Goal: Task Accomplishment & Management: Manage account settings

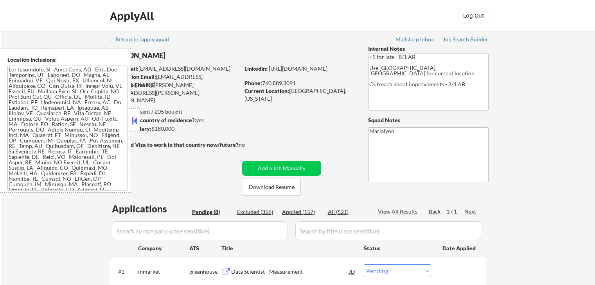
select select ""pending""
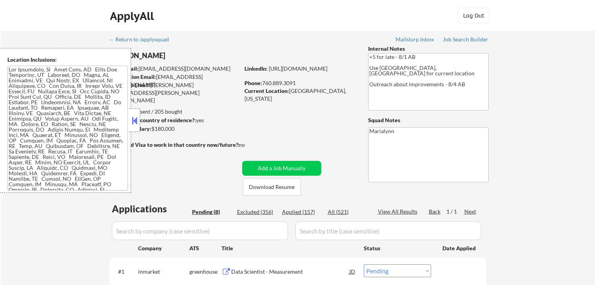
select select ""pending""
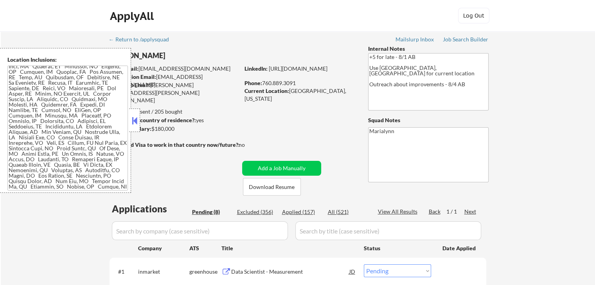
drag, startPoint x: 134, startPoint y: 116, endPoint x: 183, endPoint y: 40, distance: 90.3
click at [134, 114] on div at bounding box center [134, 120] width 11 height 23
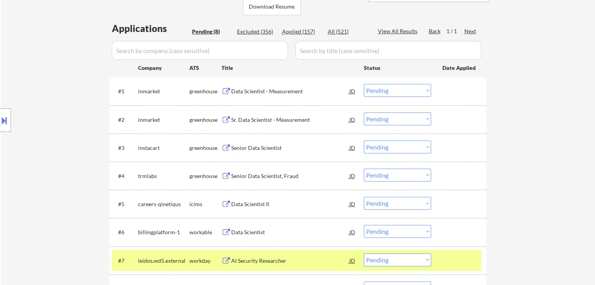
scroll to position [274, 0]
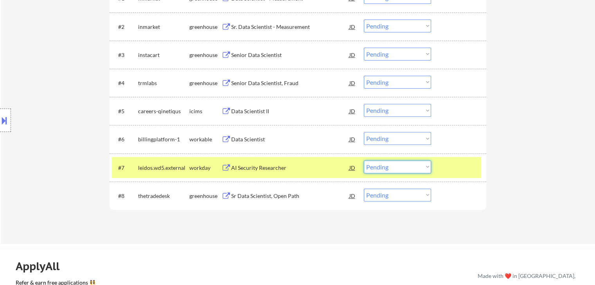
click at [393, 169] on select "Choose an option... Pending Applied Excluded (Questions) Excluded (Expired) Exc…" at bounding box center [397, 167] width 67 height 13
click at [364, 161] on select "Choose an option... Pending Applied Excluded (Questions) Excluded (Expired) Exc…" at bounding box center [397, 167] width 67 height 13
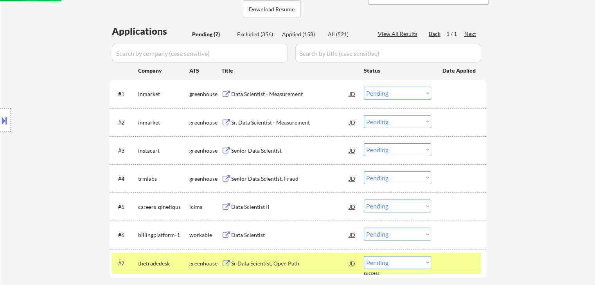
scroll to position [235, 0]
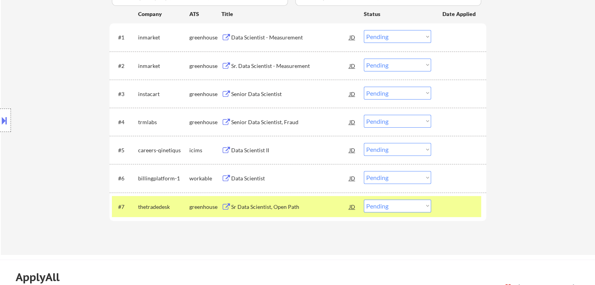
click at [266, 208] on div "Sr Data Scientist, Open Path" at bounding box center [290, 207] width 118 height 8
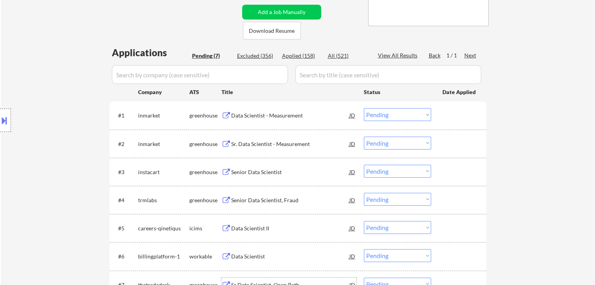
scroll to position [274, 0]
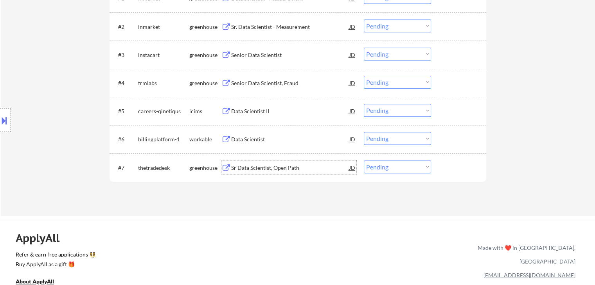
click at [349, 166] on div "JD" at bounding box center [352, 168] width 8 height 14
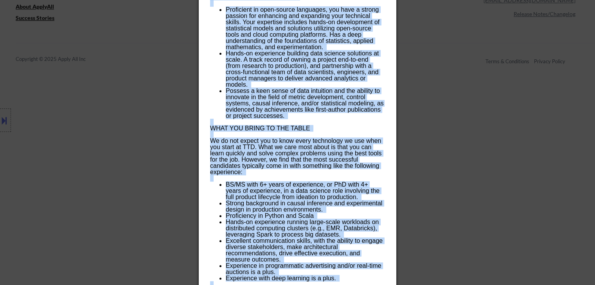
scroll to position [634, 0]
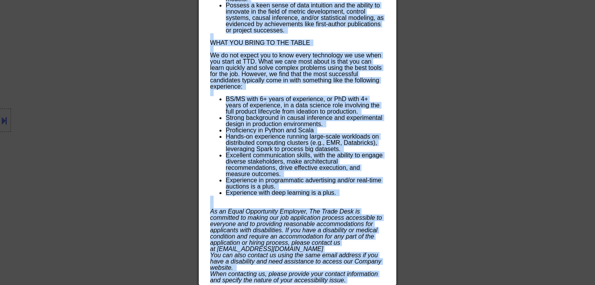
drag, startPoint x: 212, startPoint y: 33, endPoint x: 367, endPoint y: 281, distance: 292.3
copy div "Sr Data Scientist, Open Path thetradedesk Bellevue AI Location Check ✅: Client …"
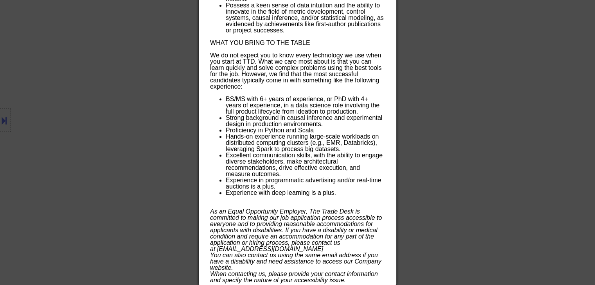
drag, startPoint x: 174, startPoint y: 1, endPoint x: 195, endPoint y: 27, distance: 33.3
click at [175, 2] on div at bounding box center [297, 142] width 595 height 285
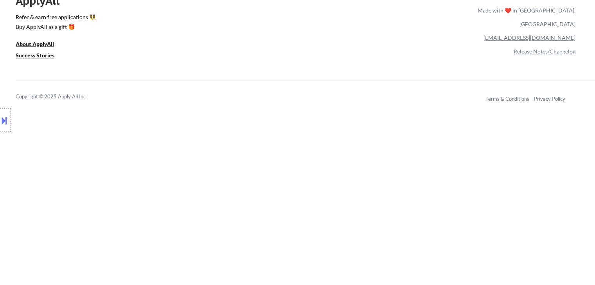
scroll to position [371, 0]
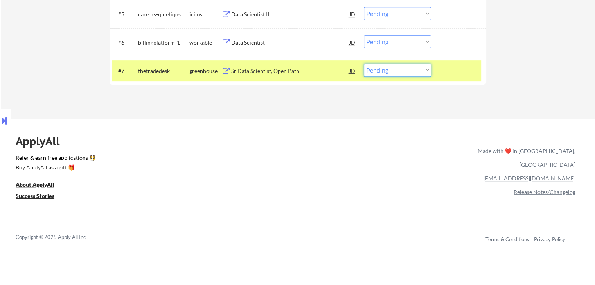
click at [400, 73] on select "Choose an option... Pending Applied Excluded (Questions) Excluded (Expired) Exc…" at bounding box center [397, 70] width 67 height 13
select select ""excluded""
click at [364, 64] on select "Choose an option... Pending Applied Excluded (Questions) Excluded (Expired) Exc…" at bounding box center [397, 70] width 67 height 13
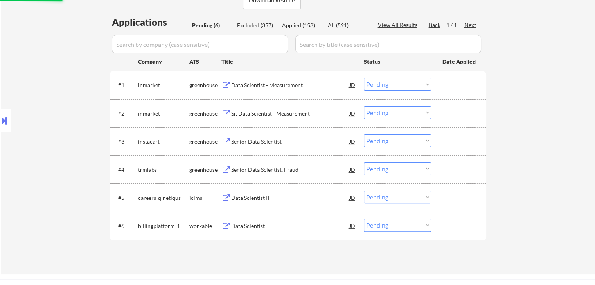
scroll to position [175, 0]
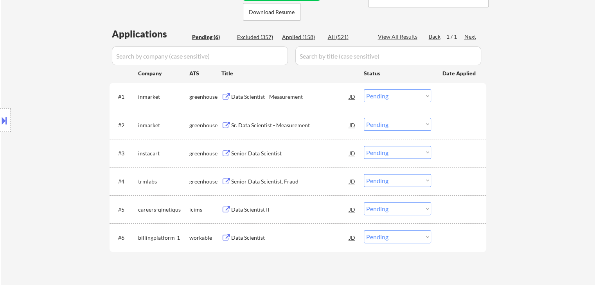
click at [271, 96] on div "Data Scientist - Measurement" at bounding box center [290, 97] width 118 height 8
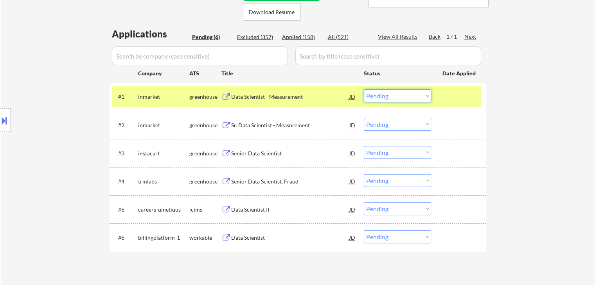
click at [400, 96] on select "Choose an option... Pending Applied Excluded (Questions) Excluded (Expired) Exc…" at bounding box center [397, 96] width 67 height 13
click at [364, 90] on select "Choose an option... Pending Applied Excluded (Questions) Excluded (Expired) Exc…" at bounding box center [397, 96] width 67 height 13
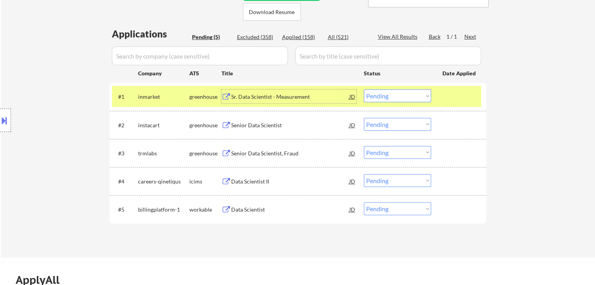
click at [278, 95] on div "Sr. Data Scientist - Measurement" at bounding box center [290, 97] width 118 height 8
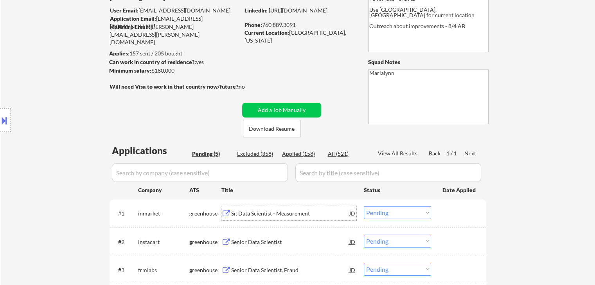
scroll to position [58, 0]
click at [378, 214] on select "Choose an option... Pending Applied Excluded (Questions) Excluded (Expired) Exc…" at bounding box center [397, 213] width 67 height 13
click at [364, 207] on select "Choose an option... Pending Applied Excluded (Questions) Excluded (Expired) Exc…" at bounding box center [397, 213] width 67 height 13
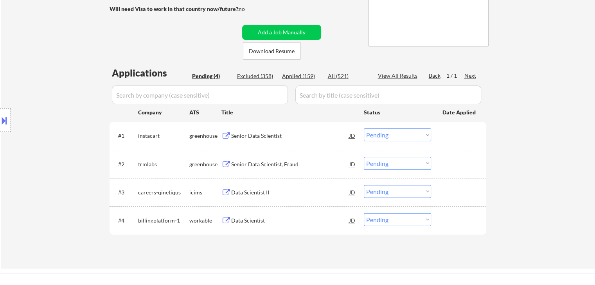
scroll to position [136, 0]
click at [258, 137] on div "Senior Data Scientist" at bounding box center [290, 136] width 118 height 8
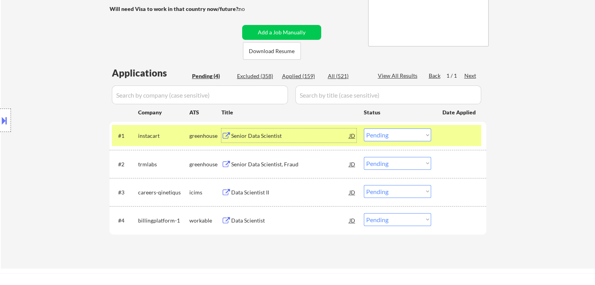
click at [397, 138] on select "Choose an option... Pending Applied Excluded (Questions) Excluded (Expired) Exc…" at bounding box center [397, 135] width 67 height 13
click at [364, 129] on select "Choose an option... Pending Applied Excluded (Questions) Excluded (Expired) Exc…" at bounding box center [397, 135] width 67 height 13
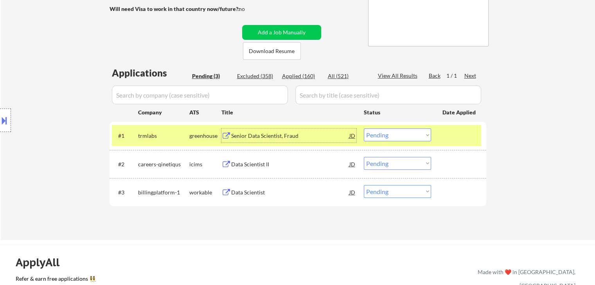
click at [292, 130] on div "Senior Data Scientist, Fraud" at bounding box center [290, 136] width 118 height 14
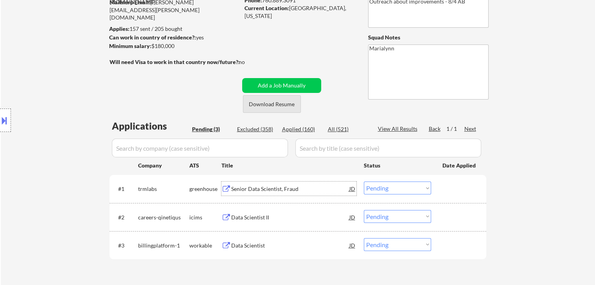
scroll to position [19, 0]
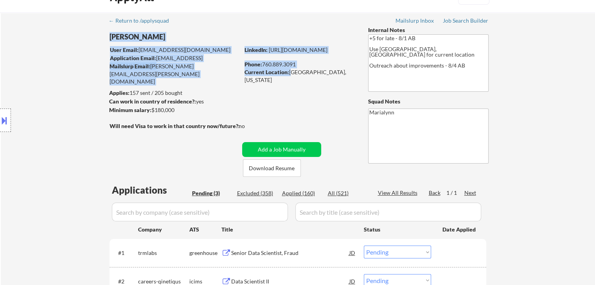
drag, startPoint x: 290, startPoint y: 73, endPoint x: 341, endPoint y: 78, distance: 51.5
click at [344, 77] on div "← Return to /applysquad Mailslurp Inbox Job Search Builder Shane Francis User E…" at bounding box center [298, 182] width 390 height 339
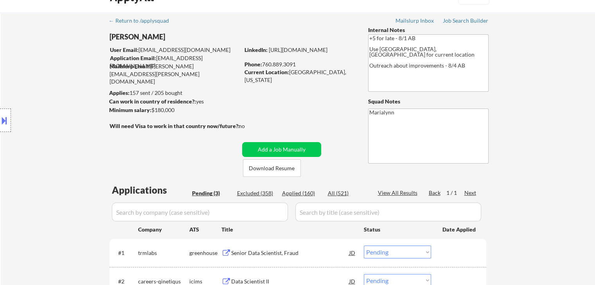
click at [317, 71] on div "Current Location: Oceanside, California" at bounding box center [299, 75] width 111 height 15
drag, startPoint x: 288, startPoint y: 72, endPoint x: 341, endPoint y: 74, distance: 53.2
click at [341, 74] on div "Current Location: Oceanside, California" at bounding box center [299, 75] width 111 height 15
copy div "Oceanside, California"
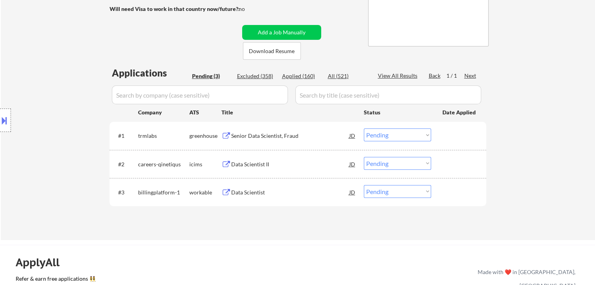
drag, startPoint x: 399, startPoint y: 136, endPoint x: 396, endPoint y: 140, distance: 4.5
click at [399, 137] on select "Choose an option... Pending Applied Excluded (Questions) Excluded (Expired) Exc…" at bounding box center [397, 135] width 67 height 13
click at [364, 129] on select "Choose an option... Pending Applied Excluded (Questions) Excluded (Expired) Exc…" at bounding box center [397, 135] width 67 height 13
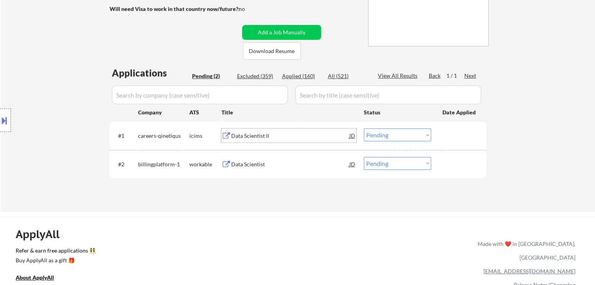
click at [247, 142] on div "Data Scientist II" at bounding box center [290, 136] width 118 height 14
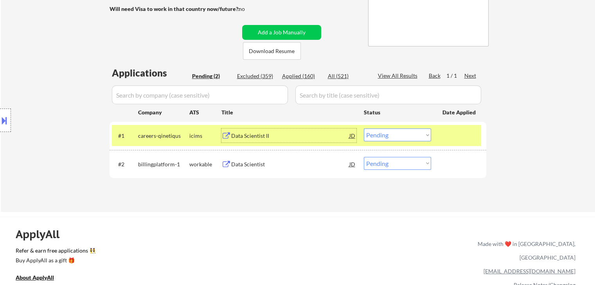
click at [401, 134] on select "Choose an option... Pending Applied Excluded (Questions) Excluded (Expired) Exc…" at bounding box center [397, 135] width 67 height 13
click at [364, 129] on select "Choose an option... Pending Applied Excluded (Questions) Excluded (Expired) Exc…" at bounding box center [397, 135] width 67 height 13
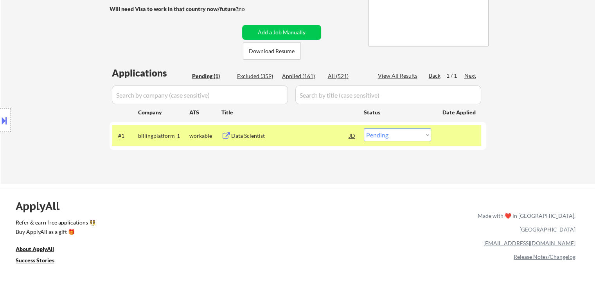
click at [272, 134] on div "Data Scientist" at bounding box center [290, 136] width 118 height 8
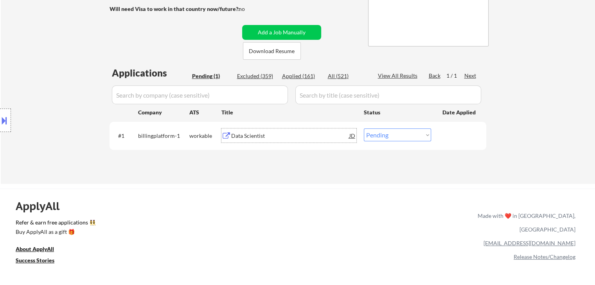
click at [396, 136] on select "Choose an option... Pending Applied Excluded (Questions) Excluded (Expired) Exc…" at bounding box center [397, 135] width 67 height 13
select select ""excluded__bad_match_""
click at [364, 129] on select "Choose an option... Pending Applied Excluded (Questions) Excluded (Expired) Exc…" at bounding box center [397, 135] width 67 height 13
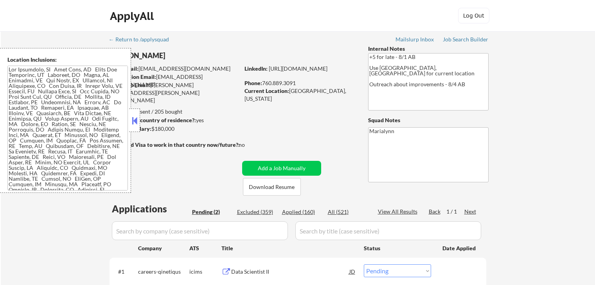
select select ""pending""
drag, startPoint x: 132, startPoint y: 119, endPoint x: 219, endPoint y: 165, distance: 97.6
click at [134, 121] on button at bounding box center [134, 121] width 9 height 12
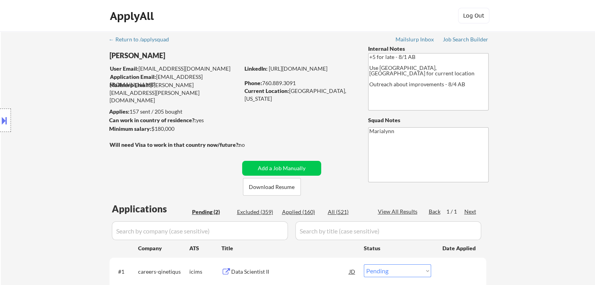
scroll to position [78, 0]
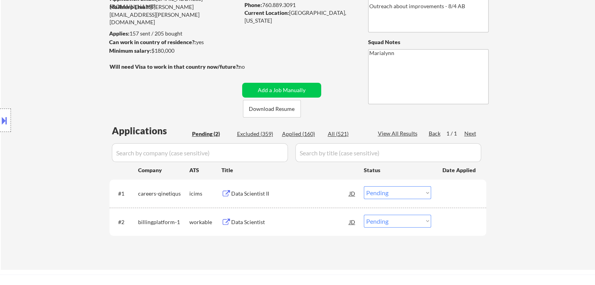
click at [302, 135] on div "Applied (160)" at bounding box center [301, 134] width 39 height 8
select select ""applied""
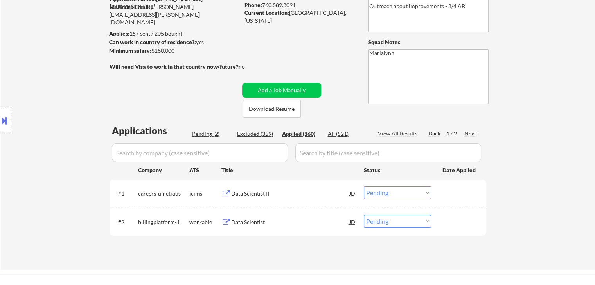
select select ""applied""
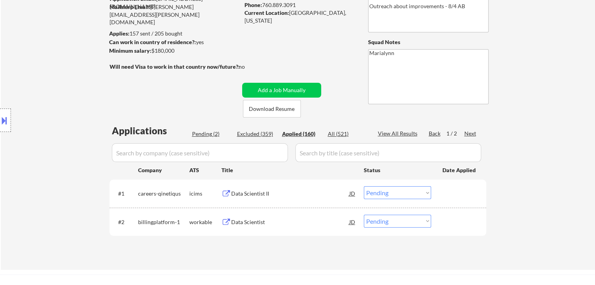
select select ""applied""
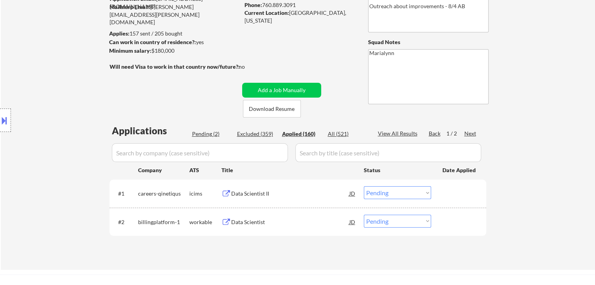
select select ""applied""
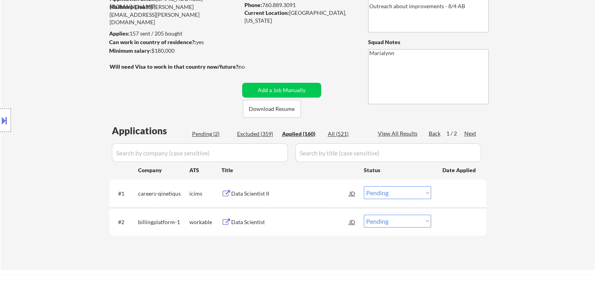
select select ""applied""
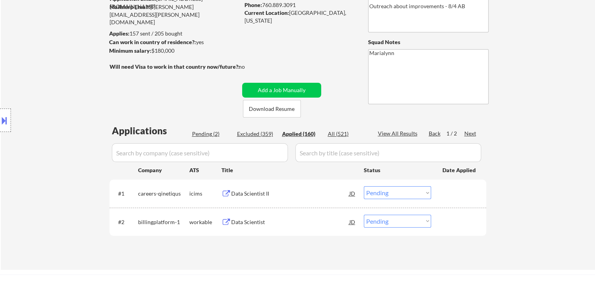
select select ""applied""
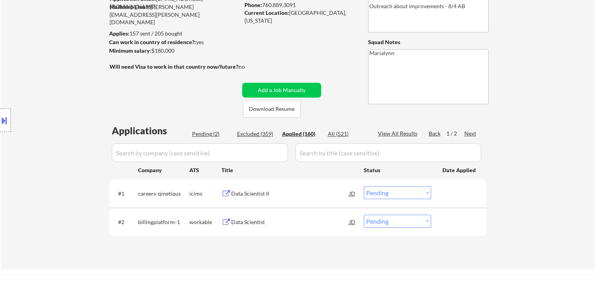
select select ""applied""
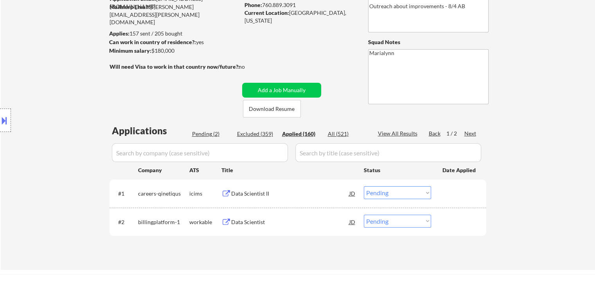
select select ""applied""
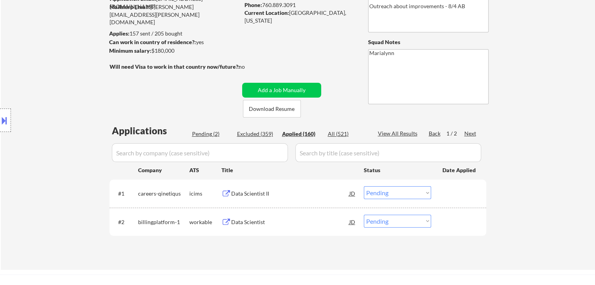
select select ""applied""
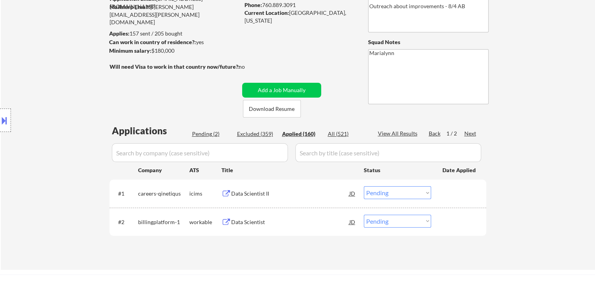
select select ""applied""
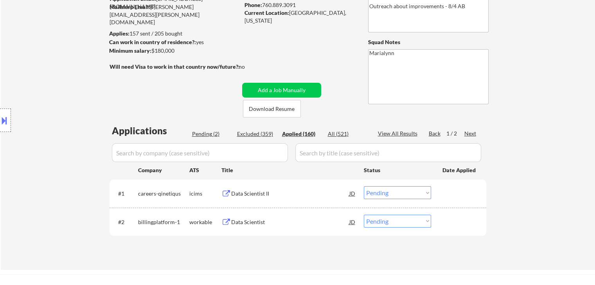
select select ""applied""
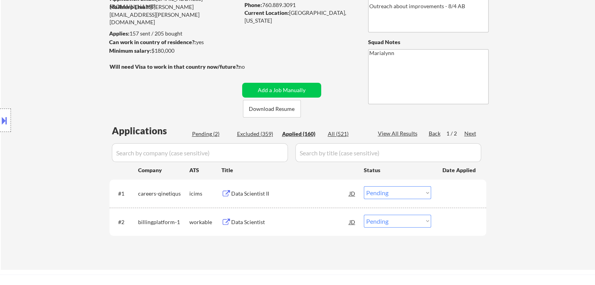
select select ""applied""
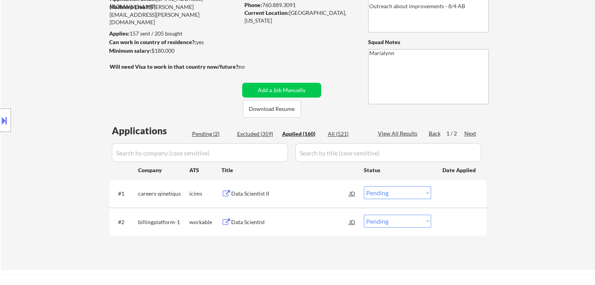
select select ""applied""
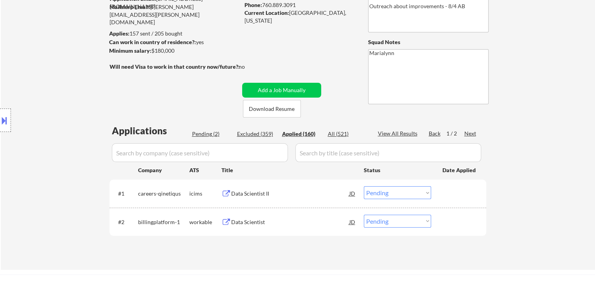
select select ""applied""
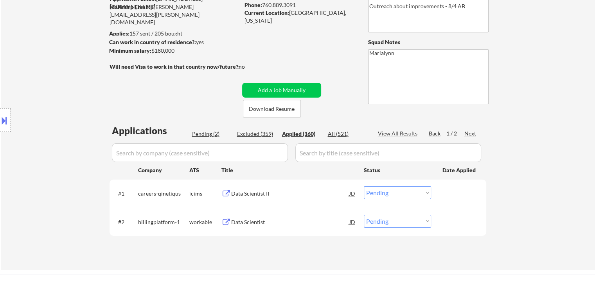
select select ""applied""
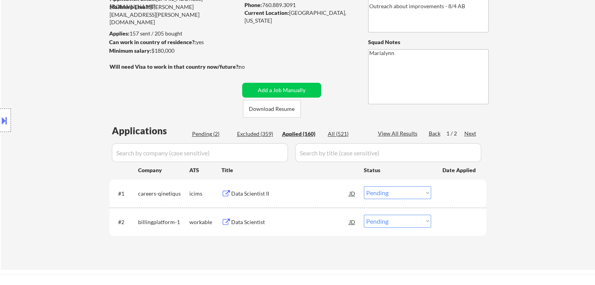
select select ""applied""
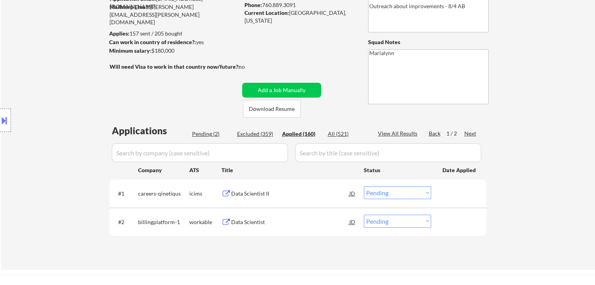
select select ""applied""
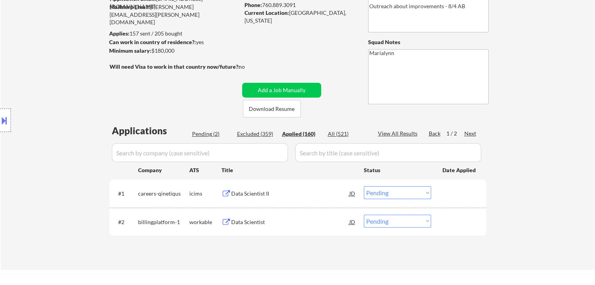
select select ""applied""
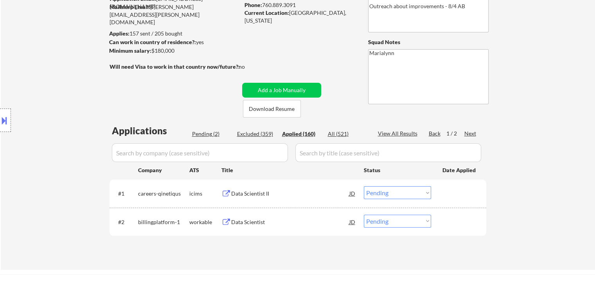
select select ""applied""
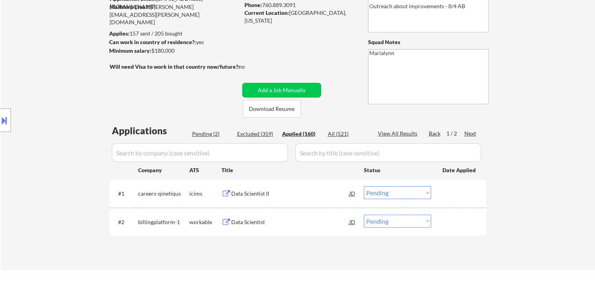
select select ""applied""
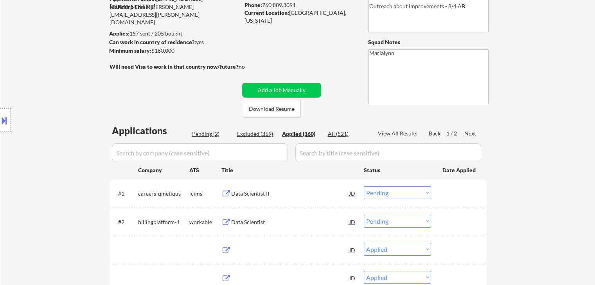
select select ""applied""
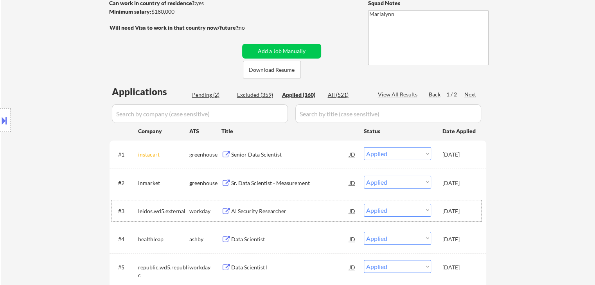
click at [471, 210] on div "Sep 30, 2025" at bounding box center [459, 212] width 34 height 8
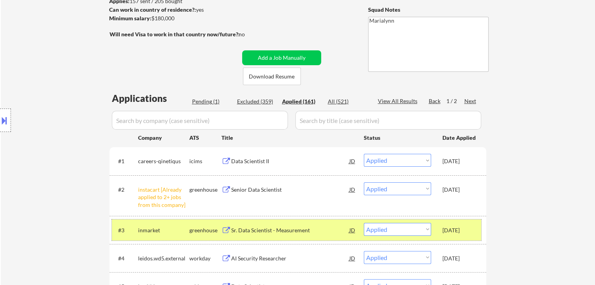
scroll to position [156, 0]
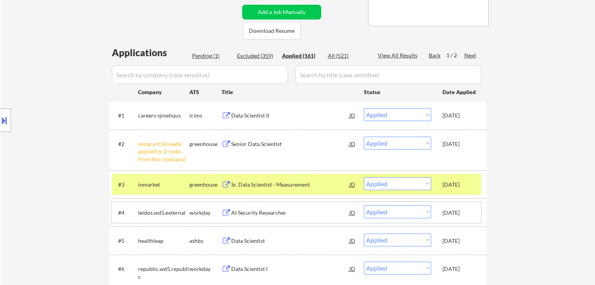
drag, startPoint x: 461, startPoint y: 211, endPoint x: 458, endPoint y: 206, distance: 5.9
click at [460, 211] on div "Sep 30, 2025" at bounding box center [459, 213] width 34 height 8
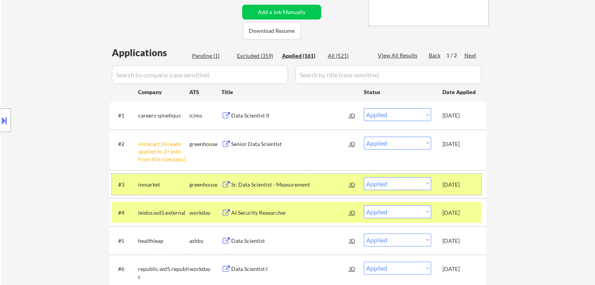
click at [457, 180] on div "Sep 30, 2025" at bounding box center [459, 184] width 34 height 14
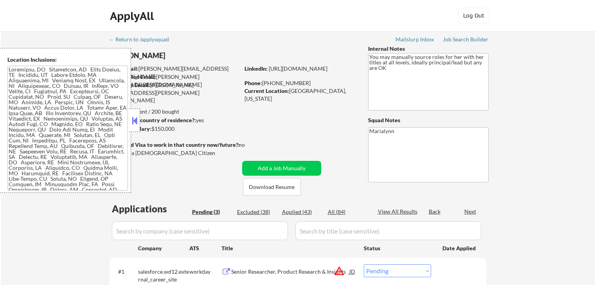
select select ""pending""
click at [134, 117] on button at bounding box center [134, 121] width 9 height 12
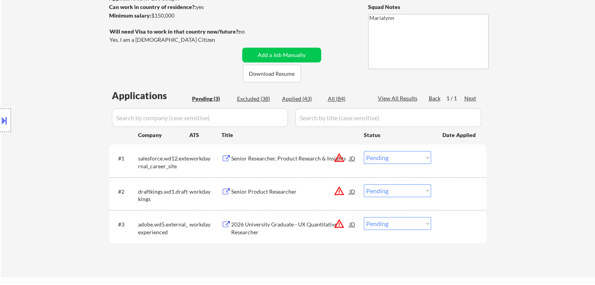
scroll to position [117, 0]
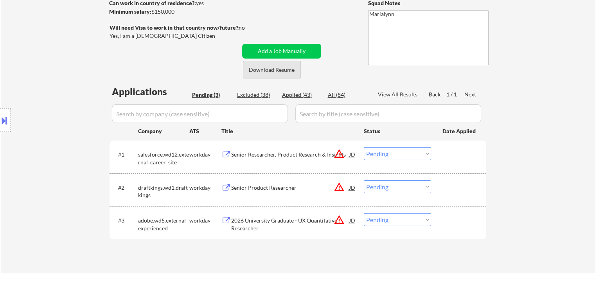
click at [272, 73] on button "Download Resume" at bounding box center [272, 70] width 58 height 18
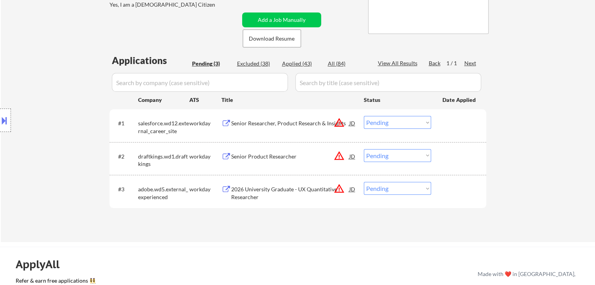
scroll to position [235, 0]
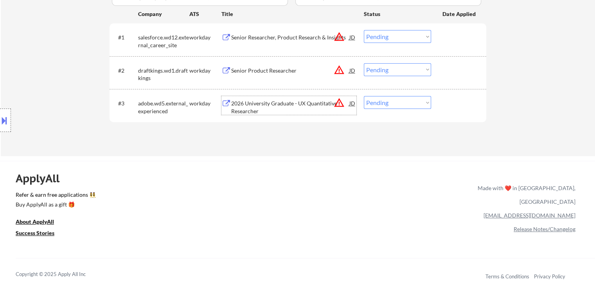
click at [266, 106] on div "2026 University Graduate - UX Quantitative Researcher" at bounding box center [290, 107] width 118 height 15
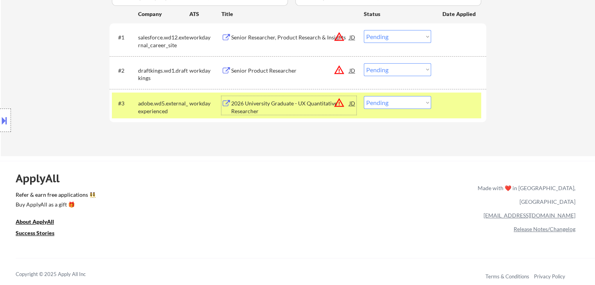
click at [383, 106] on select "Choose an option... Pending Applied Excluded (Questions) Excluded (Expired) Exc…" at bounding box center [397, 102] width 67 height 13
click at [364, 96] on select "Choose an option... Pending Applied Excluded (Questions) Excluded (Expired) Exc…" at bounding box center [397, 102] width 67 height 13
drag, startPoint x: 398, startPoint y: 100, endPoint x: 401, endPoint y: 108, distance: 8.6
click at [398, 102] on select "Choose an option... Pending Applied Excluded (Questions) Excluded (Expired) Exc…" at bounding box center [397, 102] width 67 height 13
select select ""excluded__bad_match_""
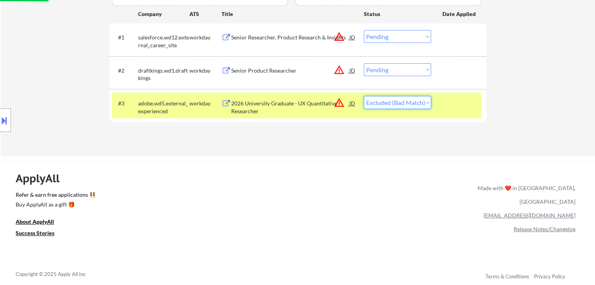
click at [364, 96] on select "Choose an option... Pending Applied Excluded (Questions) Excluded (Expired) Exc…" at bounding box center [397, 102] width 67 height 13
click at [302, 96] on div "2026 University Graduate - UX Quantitative Researcher" at bounding box center [290, 105] width 118 height 19
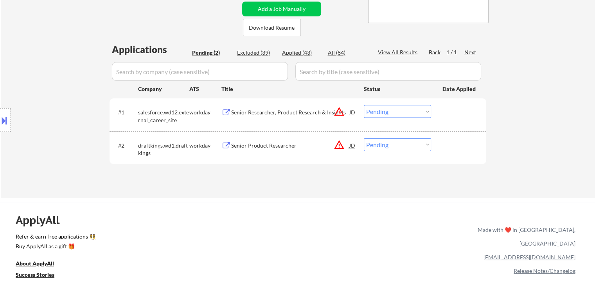
scroll to position [117, 0]
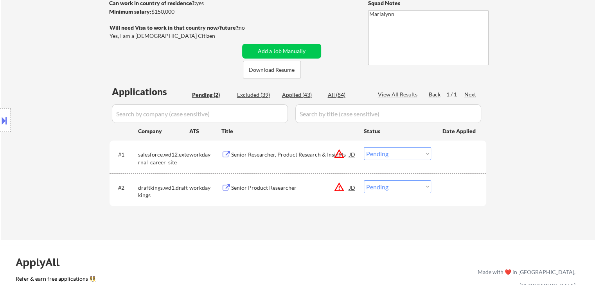
click at [210, 118] on input "input" at bounding box center [200, 113] width 176 height 19
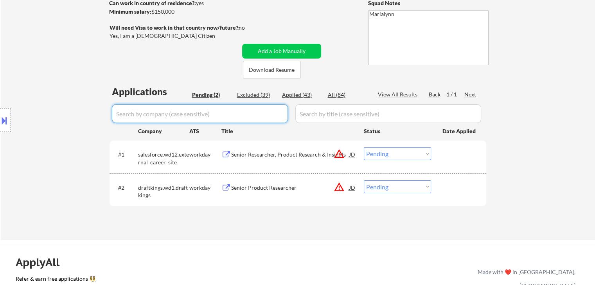
paste input "adobe"
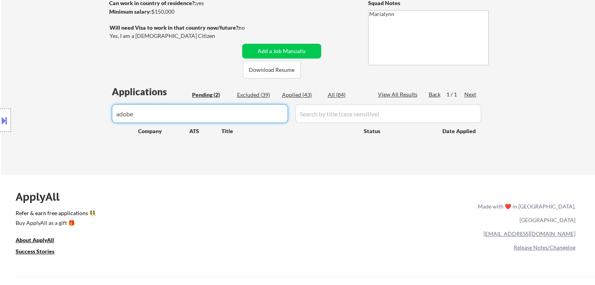
type input "adobe"
click at [332, 91] on div "All (84)" at bounding box center [347, 95] width 39 height 8
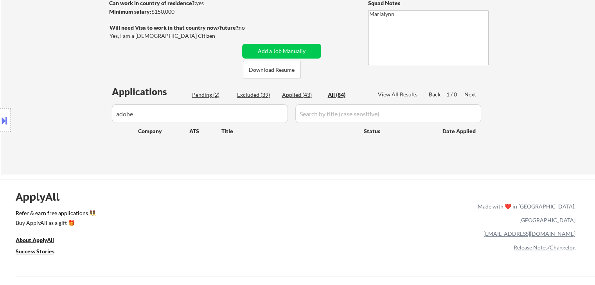
select select ""applied""
select select ""excluded__location_""
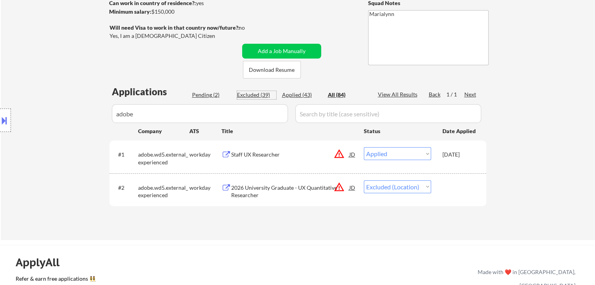
click at [255, 95] on div "Excluded (39)" at bounding box center [256, 95] width 39 height 8
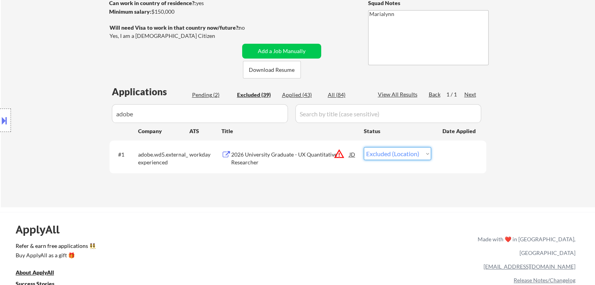
click at [397, 156] on select "Choose an option... Pending Applied Excluded (Questions) Excluded (Expired) Exc…" at bounding box center [397, 153] width 67 height 13
select select ""excluded__bad_match_""
click at [364, 147] on select "Choose an option... Pending Applied Excluded (Questions) Excluded (Expired) Exc…" at bounding box center [397, 153] width 67 height 13
drag, startPoint x: 88, startPoint y: 98, endPoint x: 0, endPoint y: 129, distance: 92.7
click at [0, 124] on body "← Return to /applysquad Mailslurp Inbox Job Search Builder Mary Catlin User Ema…" at bounding box center [297, 25] width 595 height 285
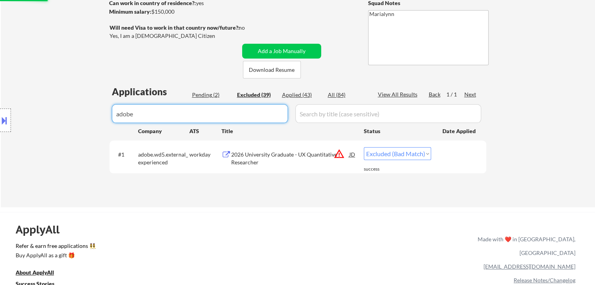
select select ""excluded__bad_match_""
select select ""excluded__expired_""
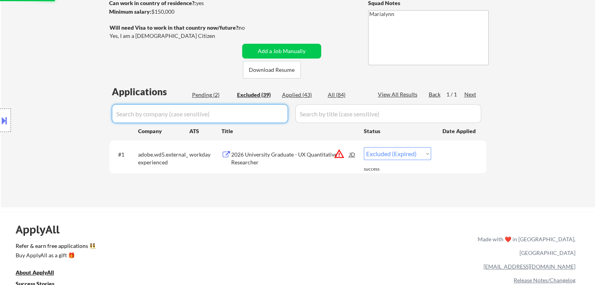
select select ""excluded""
select select ""excluded__expired_""
select select ""excluded__bad_match_""
select select ""excluded""
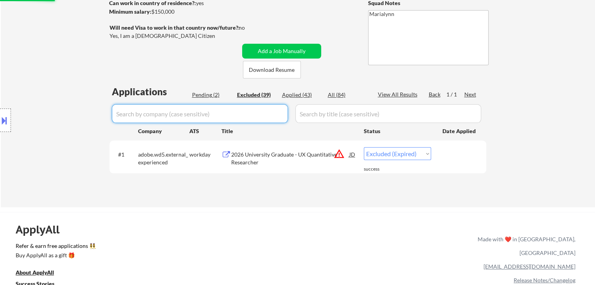
select select ""excluded__bad_match_""
select select ""excluded__expired_""
select select ""excluded""
select select ""excluded__bad_match_""
select select ""excluded""
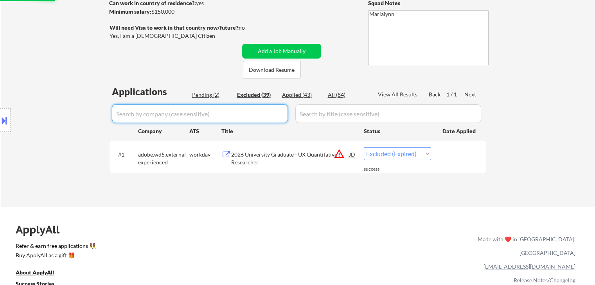
select select ""excluded__expired_""
select select ""excluded__other_""
select select ""excluded__expired_""
select select ""excluded__bad_match_""
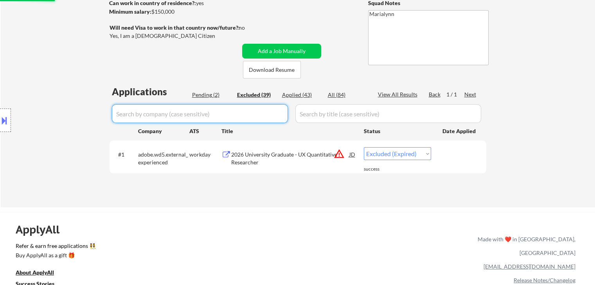
select select ""excluded__bad_match_""
select select ""excluded__expired_""
select select ""excluded__bad_match_""
select select ""excluded__expired_""
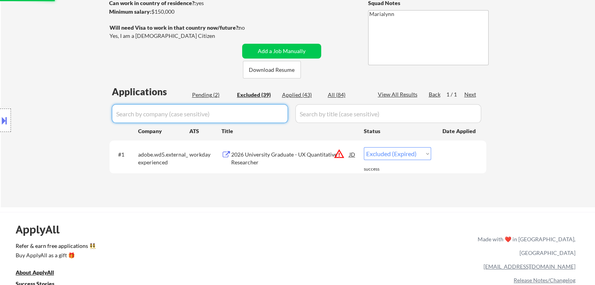
select select ""excluded__expired_""
select select ""excluded__salary_""
select select ""excluded__expired_""
select select ""excluded""
select select ""excluded__expired_""
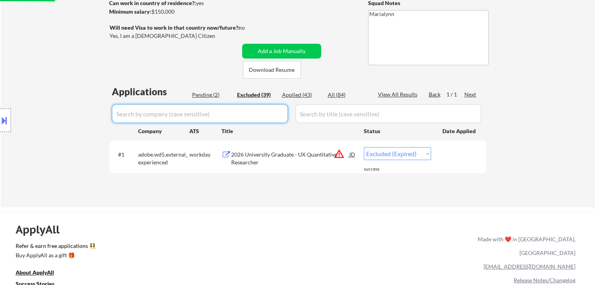
select select ""excluded__blocklist_""
select select ""excluded""
select select ""excluded__expired_""
select select ""excluded__bad_match_""
select select ""excluded""
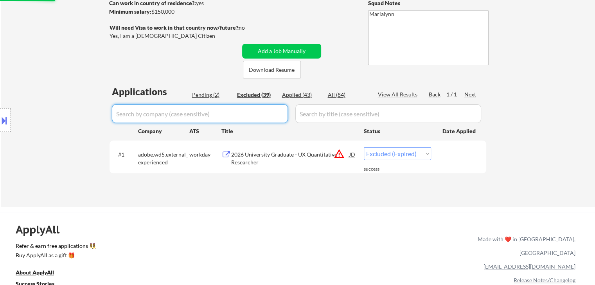
select select ""excluded__expired_""
select select ""excluded""
select select ""excluded__expired_""
select select ""excluded__bad_match_""
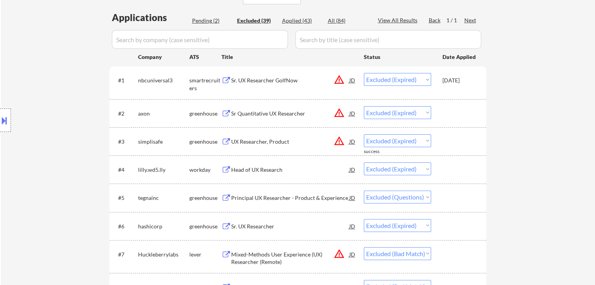
scroll to position [78, 0]
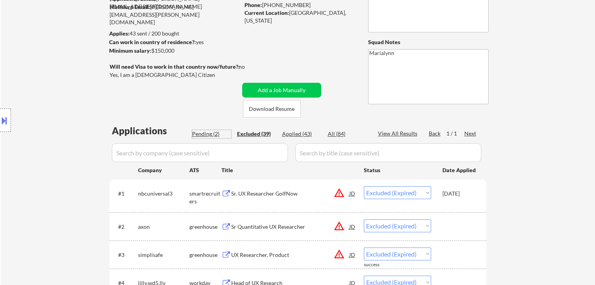
click at [200, 134] on div "Pending (2)" at bounding box center [211, 134] width 39 height 8
select select ""pending""
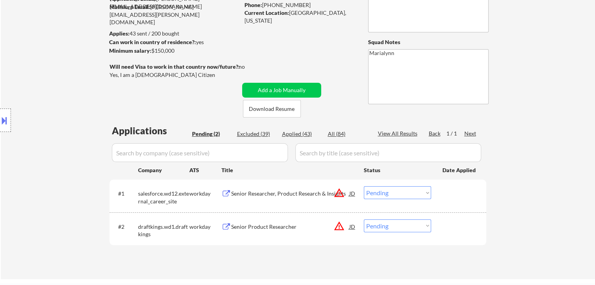
click at [279, 228] on div "Senior Product Researcher" at bounding box center [290, 227] width 118 height 8
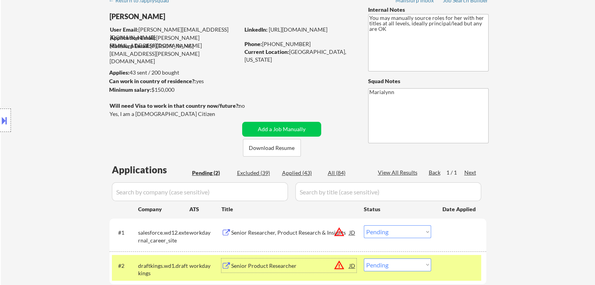
scroll to position [39, 0]
drag, startPoint x: 271, startPoint y: 42, endPoint x: 306, endPoint y: 40, distance: 34.5
click at [306, 40] on div "Phone: +1.612.859.3832" at bounding box center [299, 44] width 111 height 8
copy div "612.859.3832"
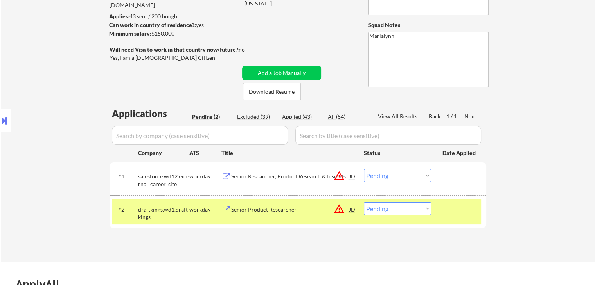
scroll to position [156, 0]
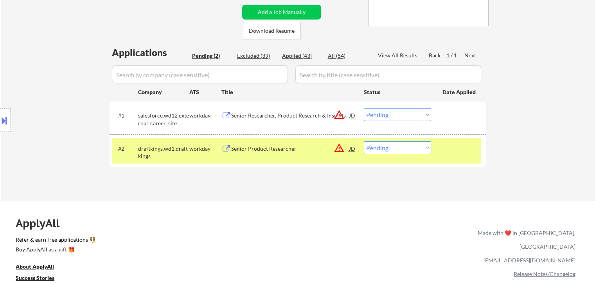
drag, startPoint x: 388, startPoint y: 146, endPoint x: 388, endPoint y: 154, distance: 7.8
click at [388, 146] on select "Choose an option... Pending Applied Excluded (Questions) Excluded (Expired) Exc…" at bounding box center [397, 148] width 67 height 13
select select ""applied""
click at [364, 142] on select "Choose an option... Pending Applied Excluded (Questions) Excluded (Expired) Exc…" at bounding box center [397, 148] width 67 height 13
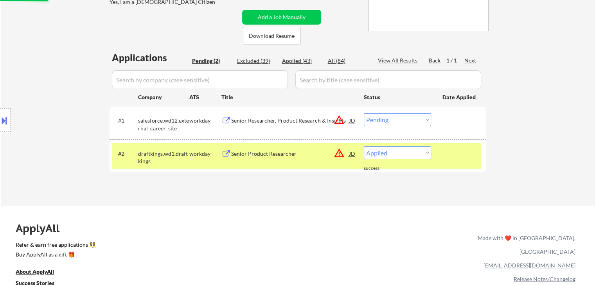
scroll to position [78, 0]
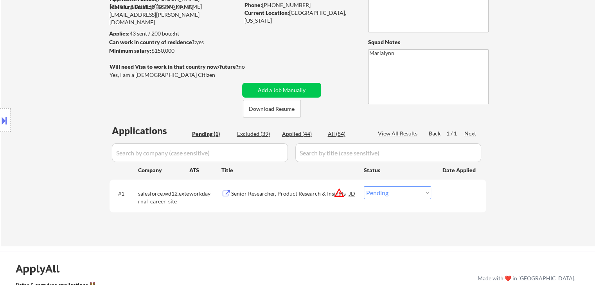
click at [291, 199] on div "Senior Researcher, Product Research & Insights" at bounding box center [290, 193] width 118 height 14
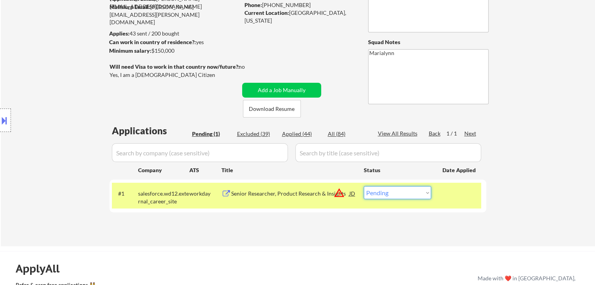
click at [396, 197] on select "Choose an option... Pending Applied Excluded (Questions) Excluded (Expired) Exc…" at bounding box center [397, 192] width 67 height 13
select select ""applied""
click at [364, 186] on select "Choose an option... Pending Applied Excluded (Questions) Excluded (Expired) Exc…" at bounding box center [397, 192] width 67 height 13
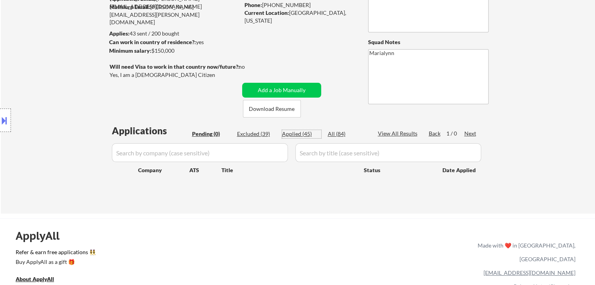
click at [298, 135] on div "Applied (45)" at bounding box center [301, 134] width 39 height 8
select select ""applied""
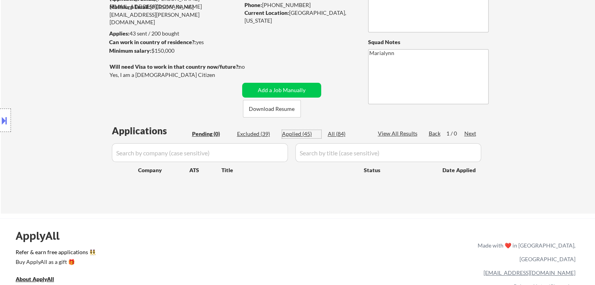
select select ""applied""
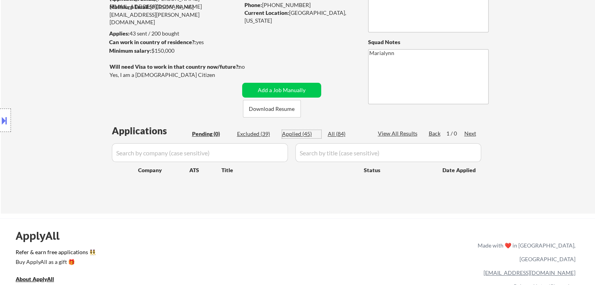
select select ""applied""
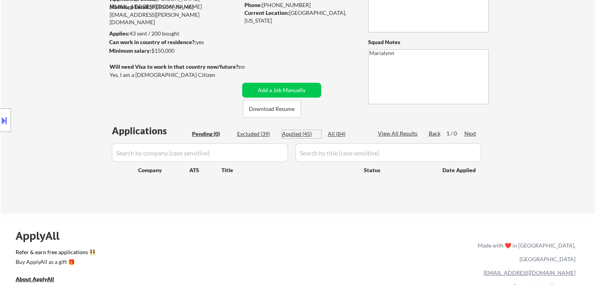
select select ""applied""
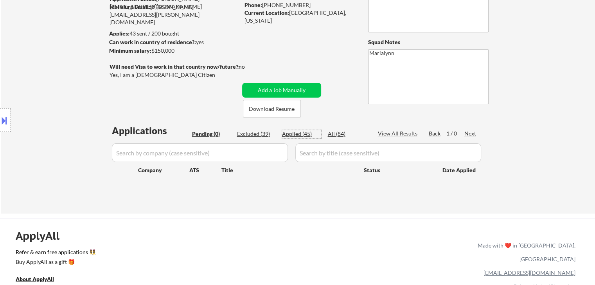
select select ""applied""
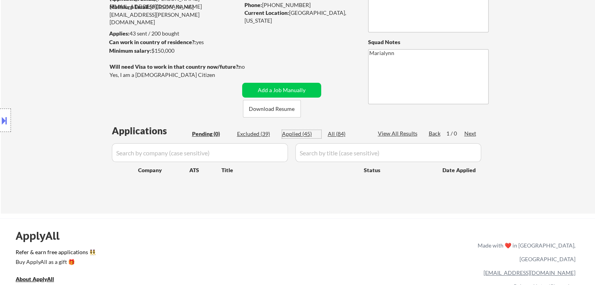
select select ""applied""
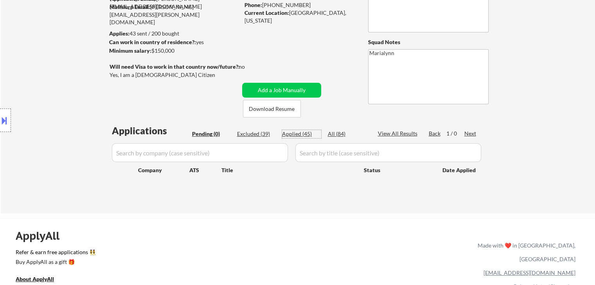
select select ""applied""
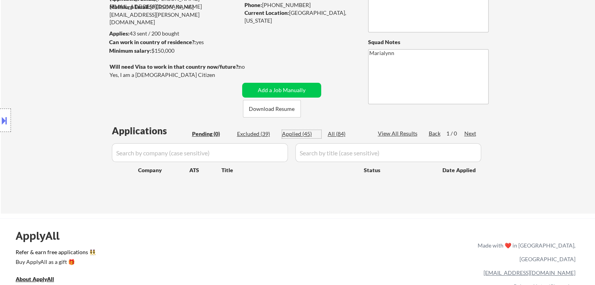
select select ""applied""
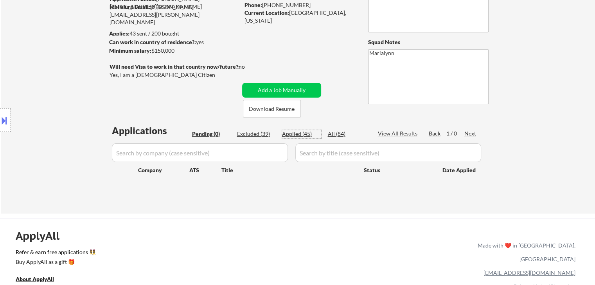
select select ""applied""
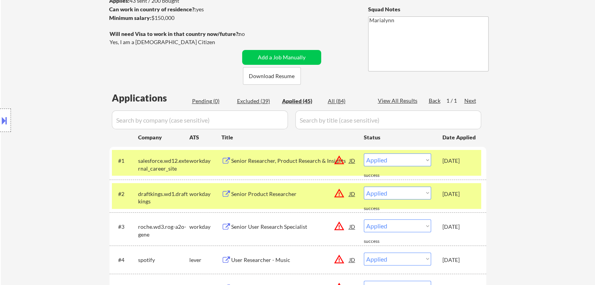
scroll to position [156, 0]
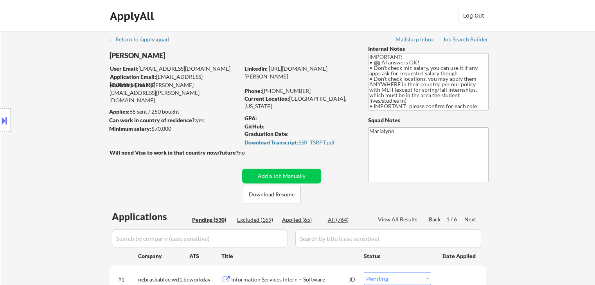
select select ""pending""
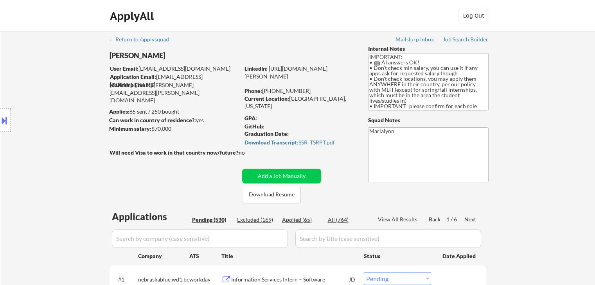
select select ""pending""
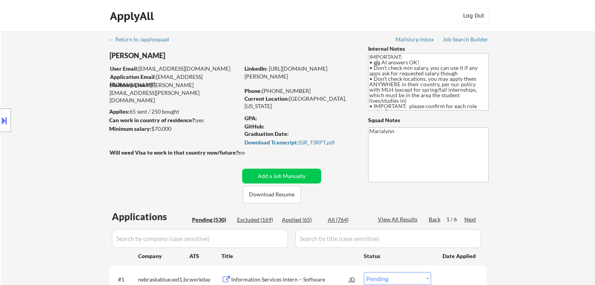
select select ""pending""
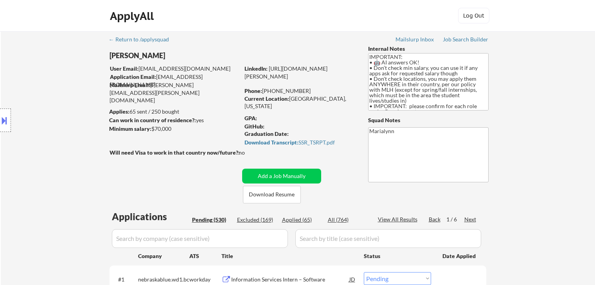
select select ""pending""
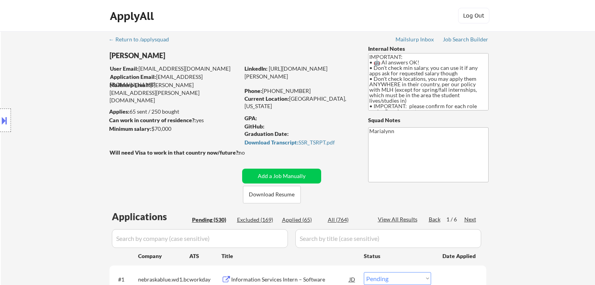
select select ""pending""
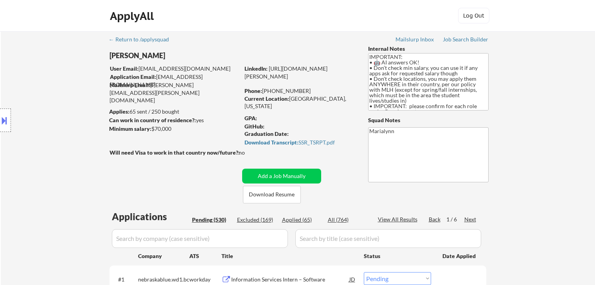
select select ""pending""
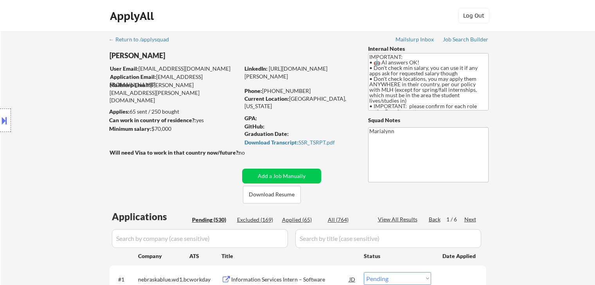
select select ""pending""
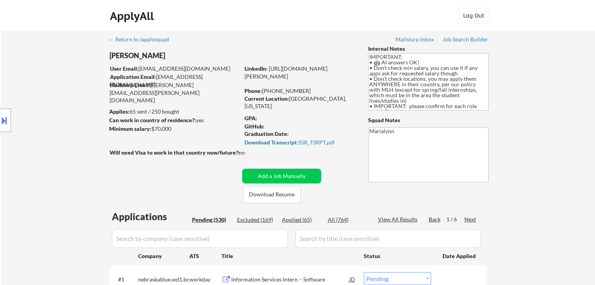
select select ""pending""
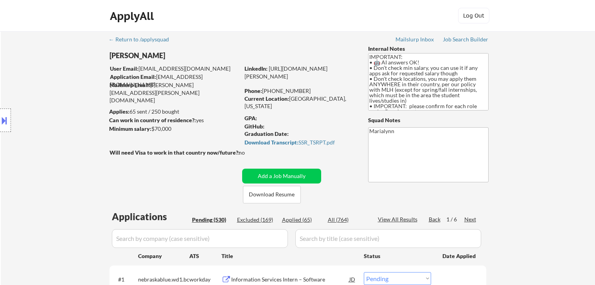
select select ""pending""
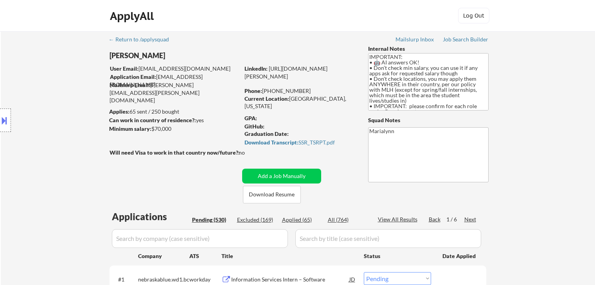
select select ""pending""
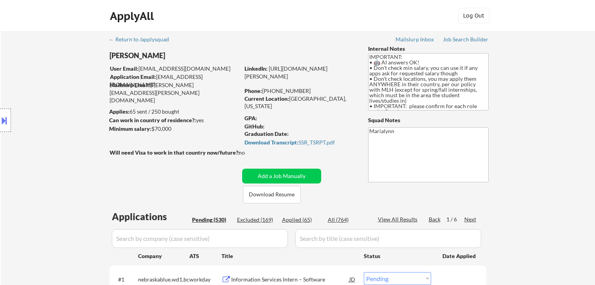
select select ""pending""
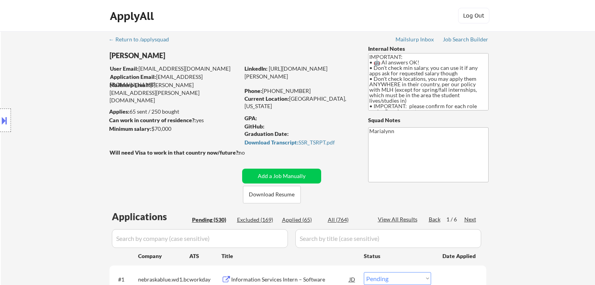
select select ""pending""
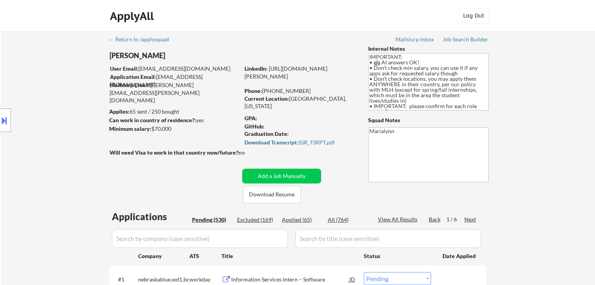
select select ""pending""
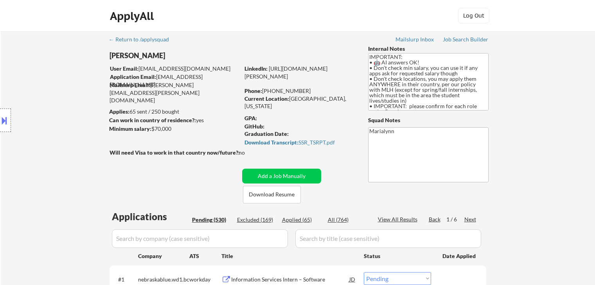
select select ""pending""
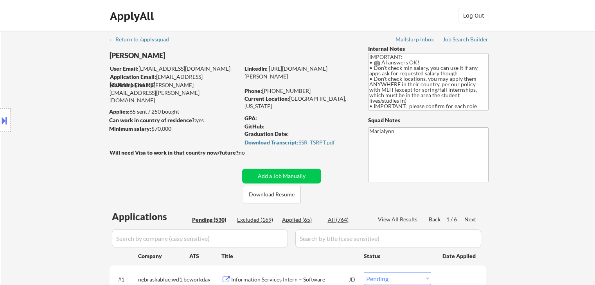
select select ""pending""
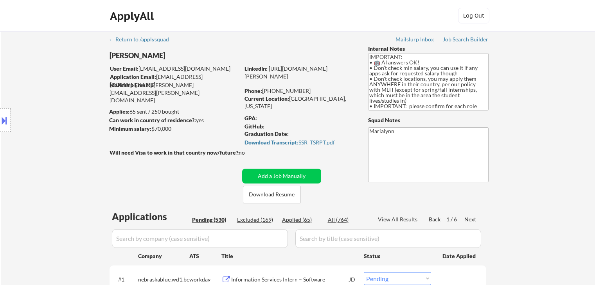
select select ""pending""
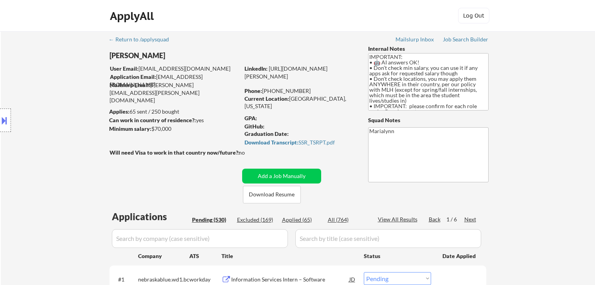
select select ""pending""
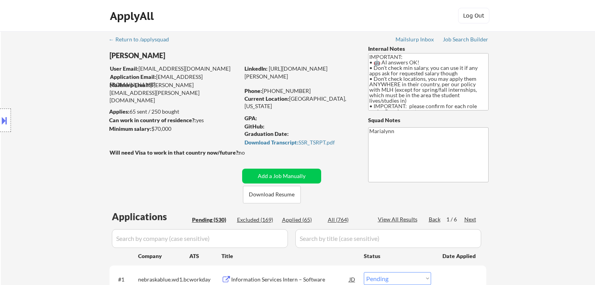
select select ""pending""
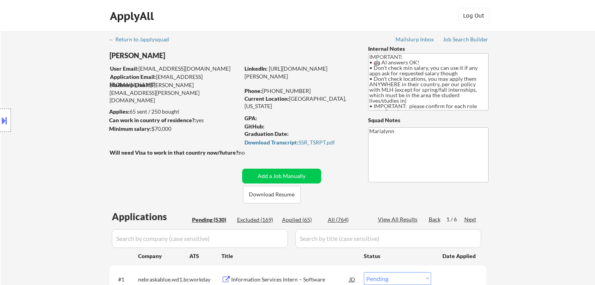
select select ""pending""
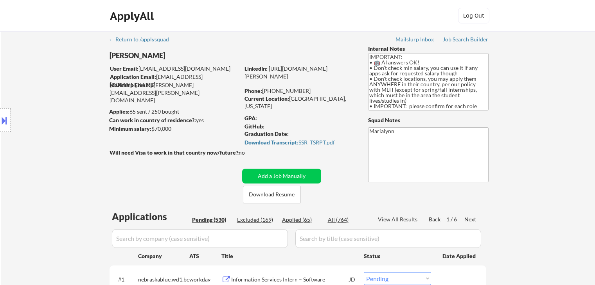
select select ""pending""
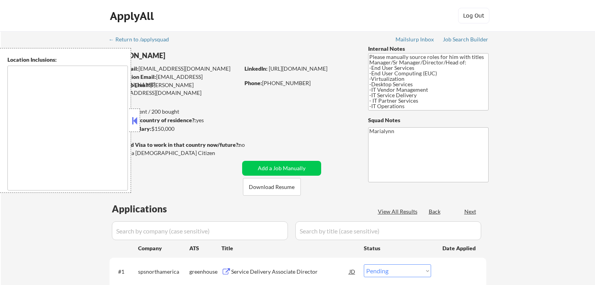
select select ""pending""
type textarea "Tacoma, WA Fife, WA Fircrest, WA University Place, WA Lakewood, WA Puyallup, WA…"
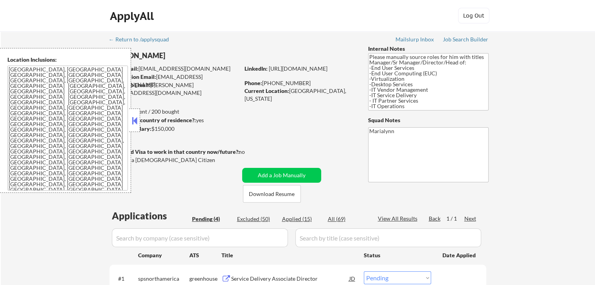
click at [138, 119] on button at bounding box center [134, 121] width 9 height 12
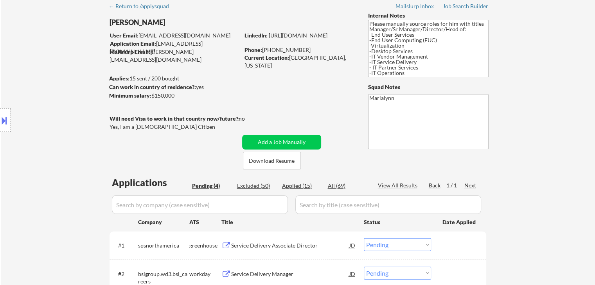
scroll to position [78, 0]
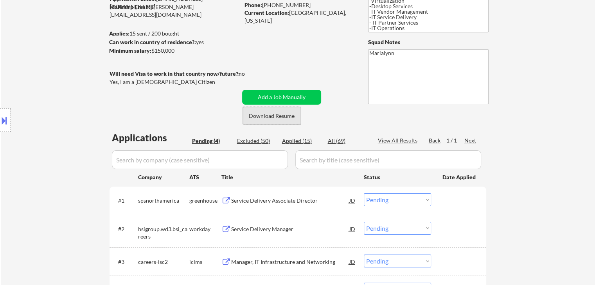
drag, startPoint x: 270, startPoint y: 117, endPoint x: 210, endPoint y: 75, distance: 72.8
click at [270, 117] on button "Download Resume" at bounding box center [272, 116] width 58 height 18
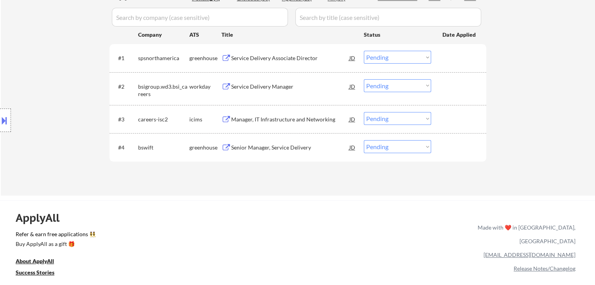
scroll to position [235, 0]
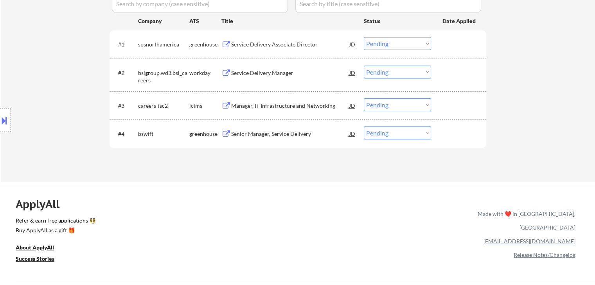
click at [271, 130] on div "Senior Manager, Service Delivery" at bounding box center [290, 134] width 118 height 8
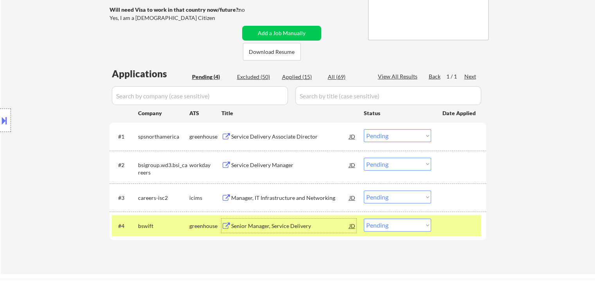
scroll to position [195, 0]
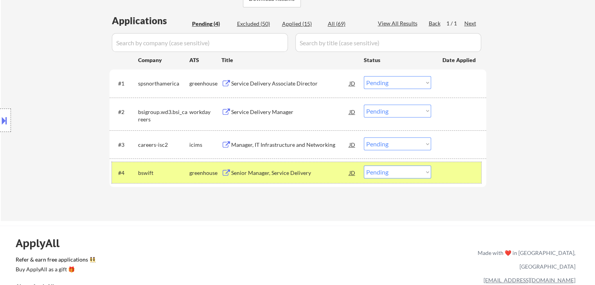
click at [400, 180] on div "#4 bswift greenhouse Senior Manager, Service Delivery JD Choose an option... Pe…" at bounding box center [296, 172] width 369 height 21
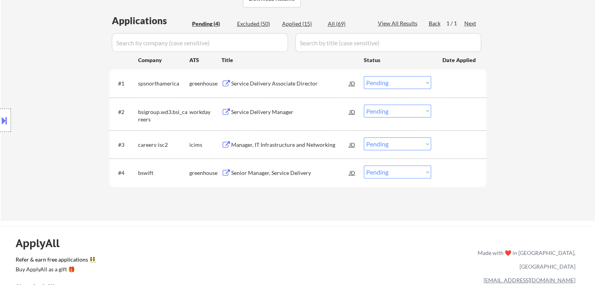
click at [408, 172] on select "Choose an option... Pending Applied Excluded (Questions) Excluded (Expired) Exc…" at bounding box center [397, 172] width 67 height 13
select select ""excluded__bad_match_""
click at [364, 166] on select "Choose an option... Pending Applied Excluded (Questions) Excluded (Expired) Exc…" at bounding box center [397, 172] width 67 height 13
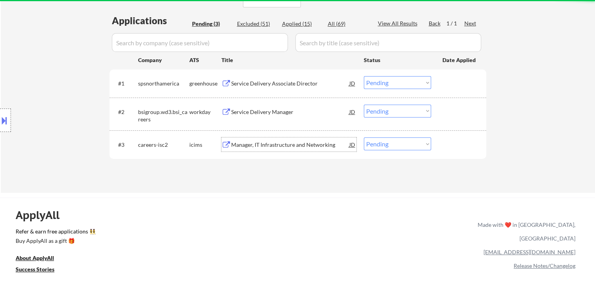
click at [265, 140] on div "Manager, IT Infrastructure and Networking" at bounding box center [290, 145] width 118 height 14
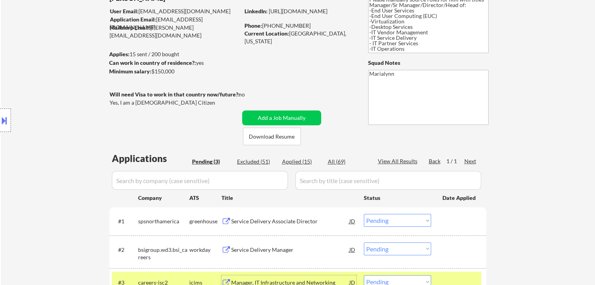
scroll to position [39, 0]
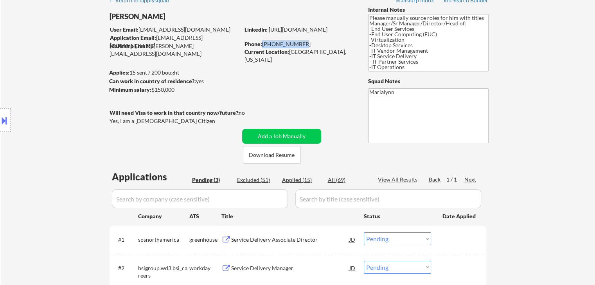
drag, startPoint x: 262, startPoint y: 44, endPoint x: 299, endPoint y: 43, distance: 37.5
click at [299, 43] on div "Phone: 253-888-5638" at bounding box center [299, 44] width 111 height 8
copy div "253-888-5638"
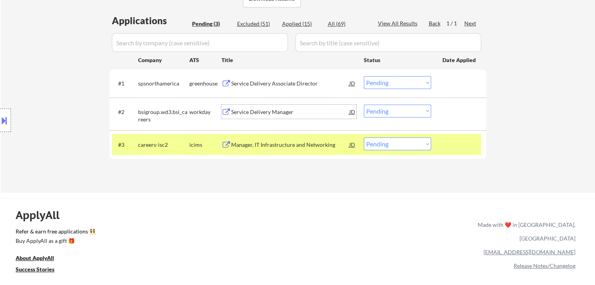
click at [241, 110] on div "Service Delivery Manager" at bounding box center [290, 112] width 118 height 8
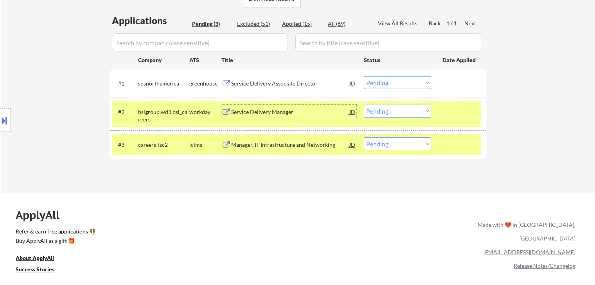
click at [410, 111] on select "Choose an option... Pending Applied Excluded (Questions) Excluded (Expired) Exc…" at bounding box center [397, 111] width 67 height 13
click at [364, 105] on select "Choose an option... Pending Applied Excluded (Questions) Excluded (Expired) Exc…" at bounding box center [397, 111] width 67 height 13
click at [263, 81] on div "Service Delivery Associate Director" at bounding box center [290, 84] width 118 height 8
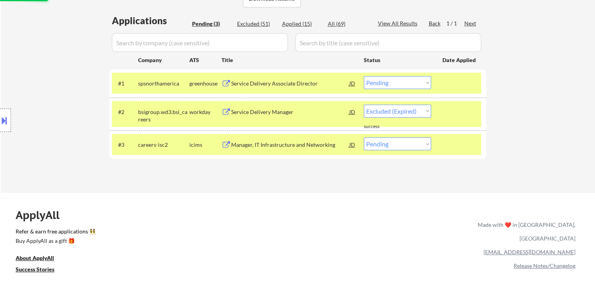
select select ""pending""
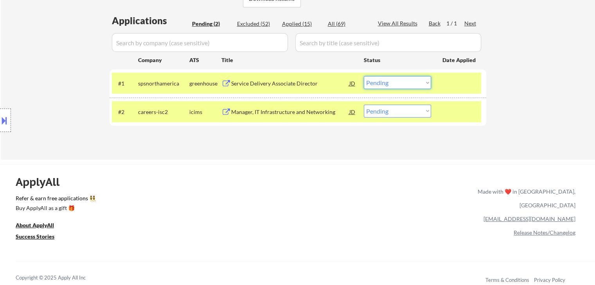
drag, startPoint x: 382, startPoint y: 83, endPoint x: 386, endPoint y: 88, distance: 6.9
click at [382, 84] on select "Choose an option... Pending Applied Excluded (Questions) Excluded (Expired) Exc…" at bounding box center [397, 82] width 67 height 13
click at [364, 76] on select "Choose an option... Pending Applied Excluded (Questions) Excluded (Expired) Exc…" at bounding box center [397, 82] width 67 height 13
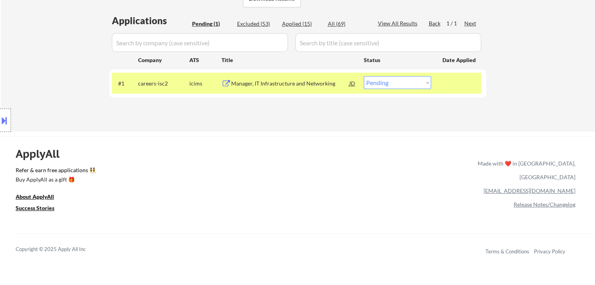
drag, startPoint x: 386, startPoint y: 80, endPoint x: 391, endPoint y: 85, distance: 7.2
click at [386, 81] on select "Choose an option... Pending Applied Excluded (Questions) Excluded (Expired) Exc…" at bounding box center [397, 82] width 67 height 13
select select ""applied""
click at [364, 76] on select "Choose an option... Pending Applied Excluded (Questions) Excluded (Expired) Exc…" at bounding box center [397, 82] width 67 height 13
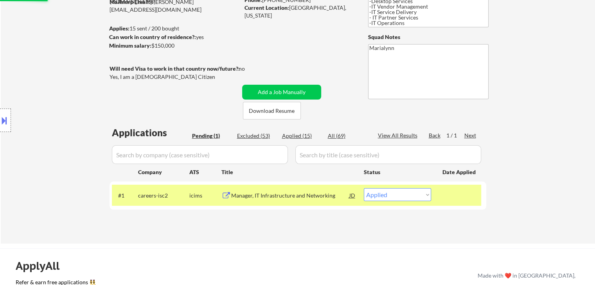
scroll to position [78, 0]
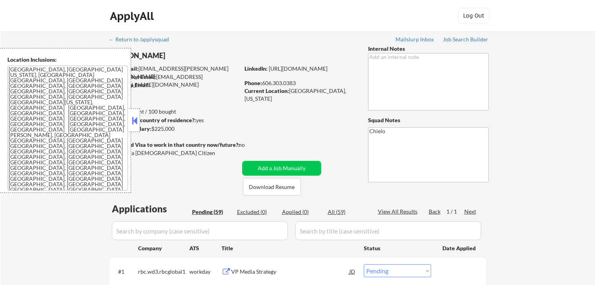
select select ""pending""
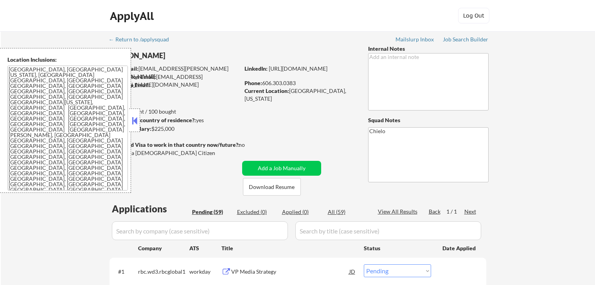
select select ""pending""
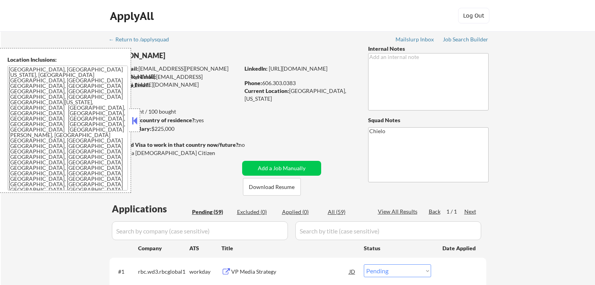
select select ""pending""
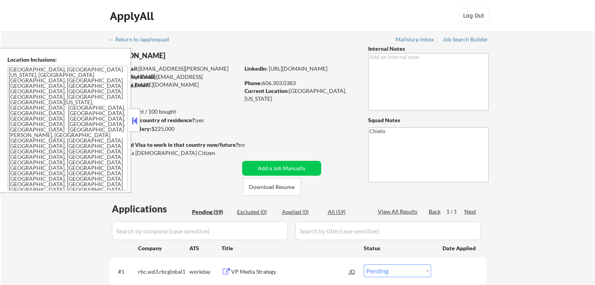
select select ""pending""
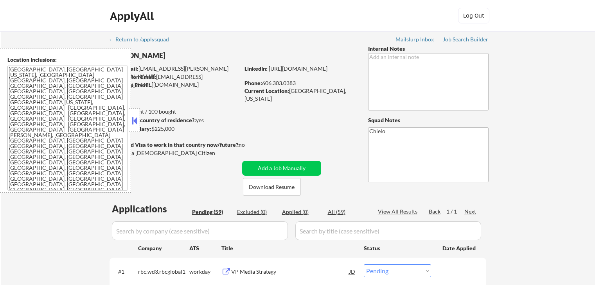
select select ""pending""
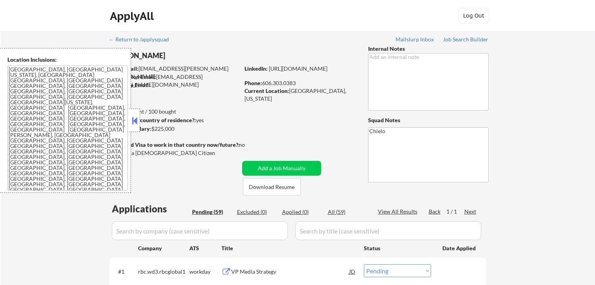
select select ""pending""
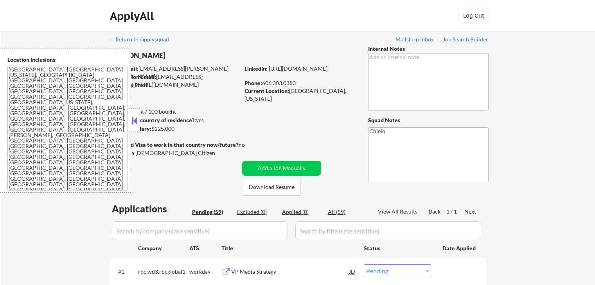
select select ""pending""
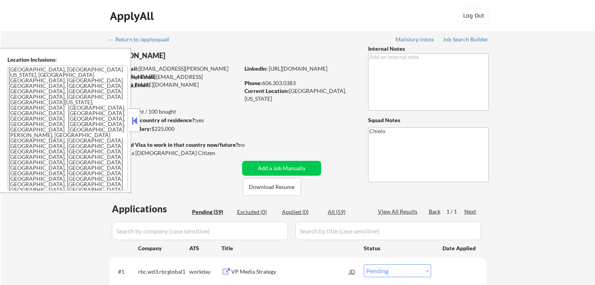
select select ""pending""
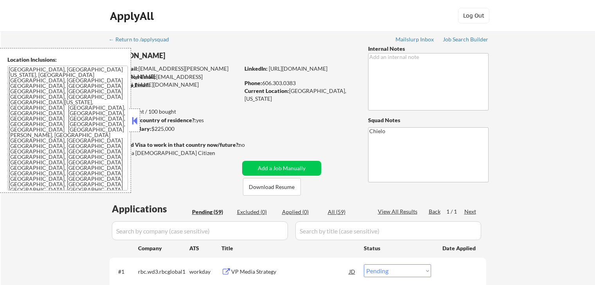
select select ""pending""
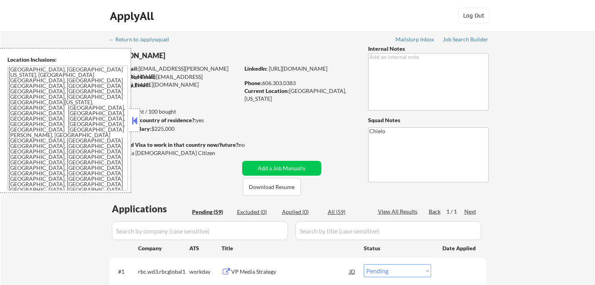
select select ""pending""
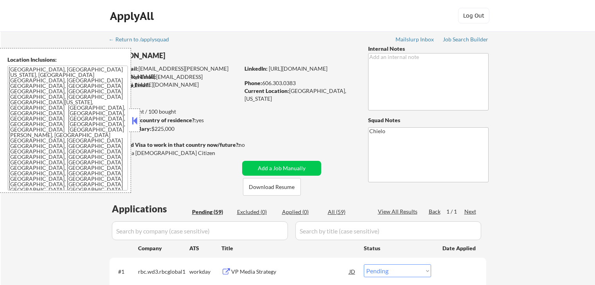
select select ""pending""
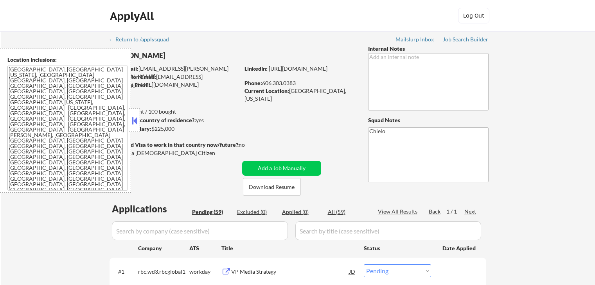
select select ""pending""
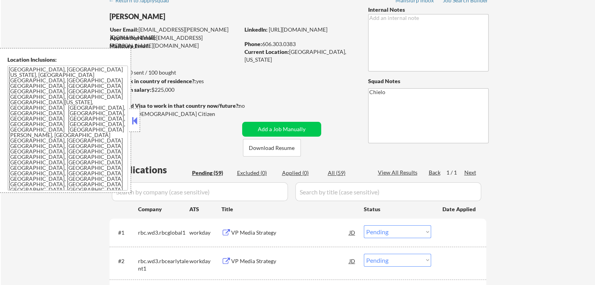
drag, startPoint x: 135, startPoint y: 121, endPoint x: 142, endPoint y: 120, distance: 7.4
click at [136, 121] on button at bounding box center [134, 121] width 9 height 12
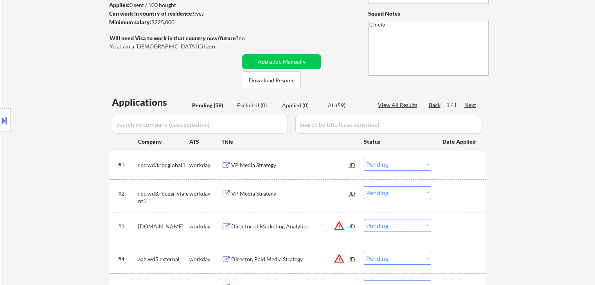
scroll to position [39, 0]
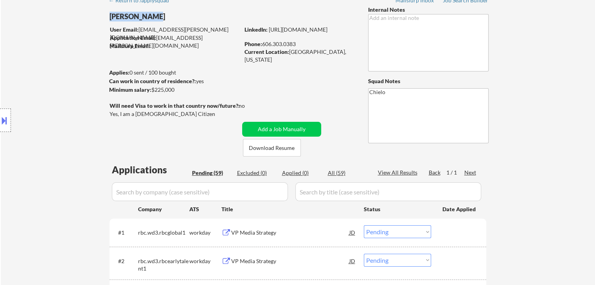
drag, startPoint x: 153, startPoint y: 16, endPoint x: 102, endPoint y: 24, distance: 51.4
copy div "[PERSON_NAME]"
drag, startPoint x: 262, startPoint y: 44, endPoint x: 297, endPoint y: 41, distance: 35.0
click at [297, 41] on div "Phone: [PHONE_NUMBER]" at bounding box center [299, 44] width 111 height 8
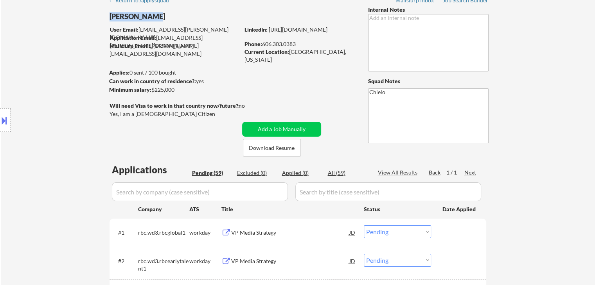
copy div "606.303.0383"
click at [291, 52] on div "Current Location: [GEOGRAPHIC_DATA], [US_STATE]" at bounding box center [299, 55] width 111 height 15
drag, startPoint x: 290, startPoint y: 52, endPoint x: 344, endPoint y: 50, distance: 54.4
click at [344, 50] on div "Current Location: [GEOGRAPHIC_DATA], [US_STATE]" at bounding box center [299, 55] width 111 height 15
copy div "[GEOGRAPHIC_DATA], [US_STATE]"
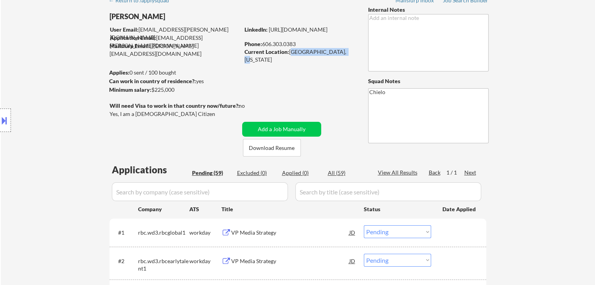
copy div "[GEOGRAPHIC_DATA], [US_STATE]"
drag, startPoint x: 11, startPoint y: 122, endPoint x: 50, endPoint y: 183, distance: 73.1
click at [11, 122] on div "Location Inclusions: [GEOGRAPHIC_DATA], [GEOGRAPHIC_DATA] [US_STATE], [GEOGRAPH…" at bounding box center [70, 120] width 140 height 145
click at [36, 158] on div "Location Inclusions: [GEOGRAPHIC_DATA], [GEOGRAPHIC_DATA] [US_STATE], [GEOGRAPH…" at bounding box center [70, 120] width 140 height 145
click at [11, 121] on div "Location Inclusions: [GEOGRAPHIC_DATA], [GEOGRAPHIC_DATA] [US_STATE], [GEOGRAPH…" at bounding box center [70, 120] width 140 height 145
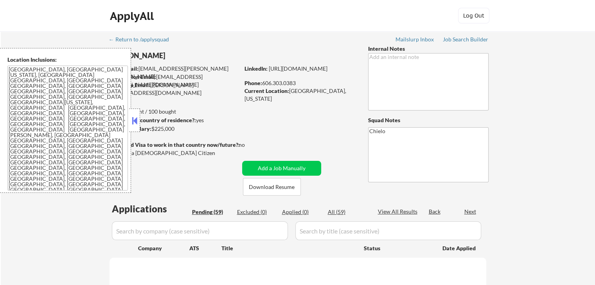
select select ""pending""
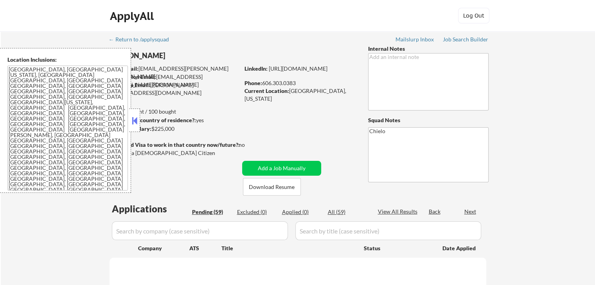
select select ""pending""
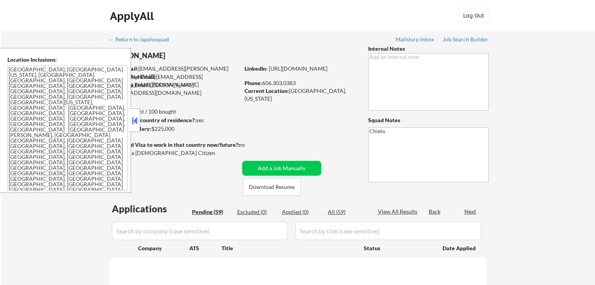
select select ""pending""
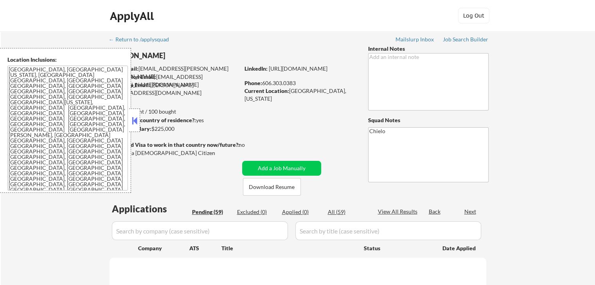
select select ""pending""
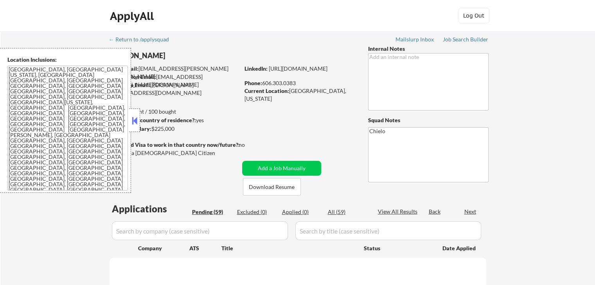
select select ""pending""
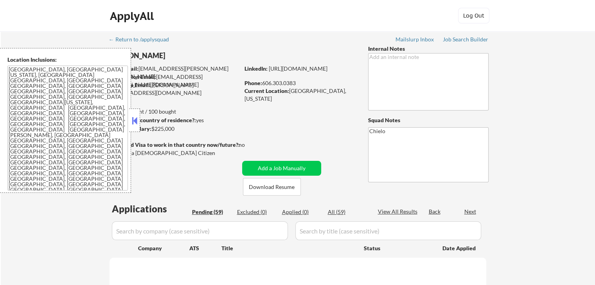
select select ""pending""
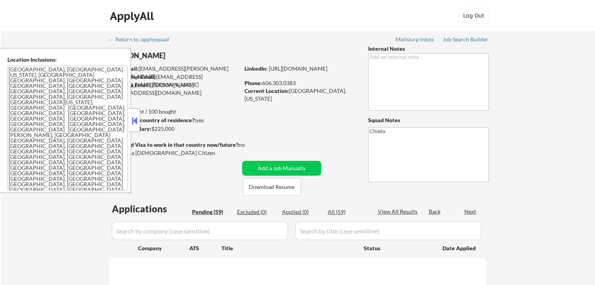
select select ""pending""
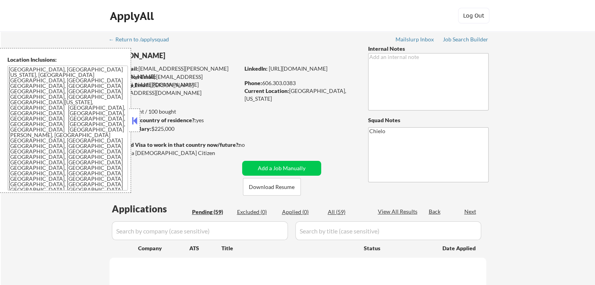
select select ""pending""
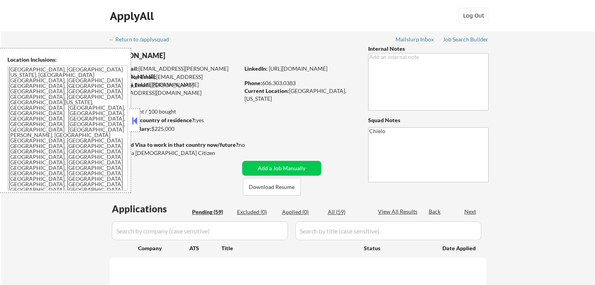
select select ""pending""
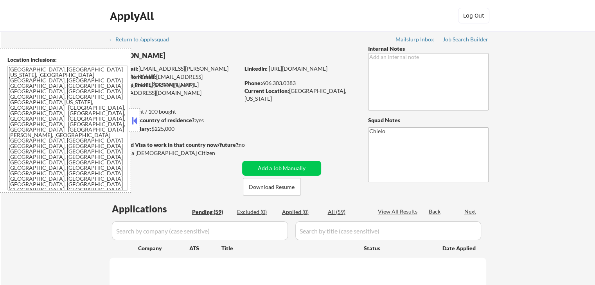
select select ""pending""
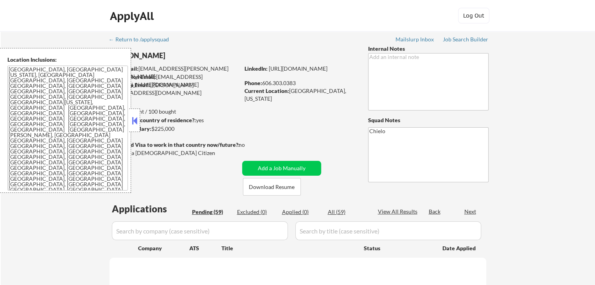
select select ""pending""
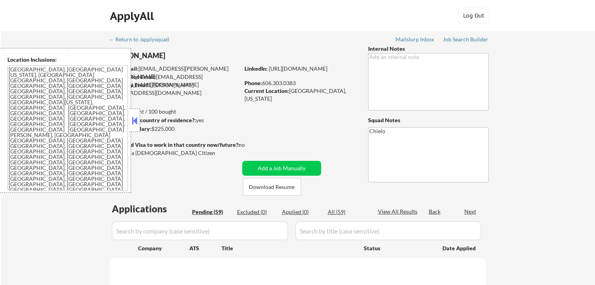
select select ""pending""
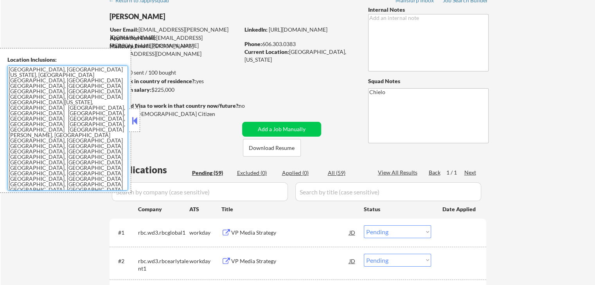
click at [22, 177] on textarea "[GEOGRAPHIC_DATA], [GEOGRAPHIC_DATA] [US_STATE], [GEOGRAPHIC_DATA] [GEOGRAPHIC_…" at bounding box center [67, 128] width 120 height 125
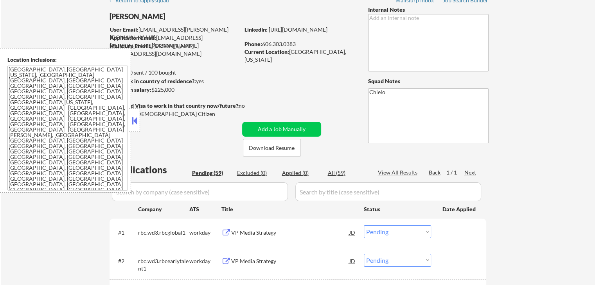
click at [134, 119] on button at bounding box center [134, 121] width 9 height 12
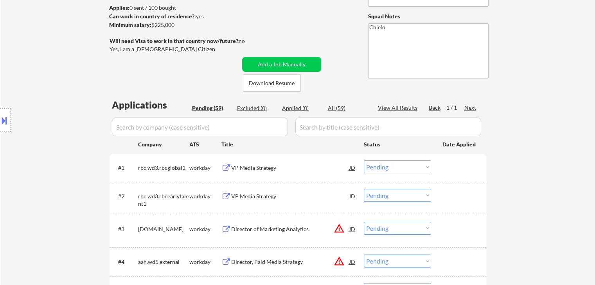
scroll to position [195, 0]
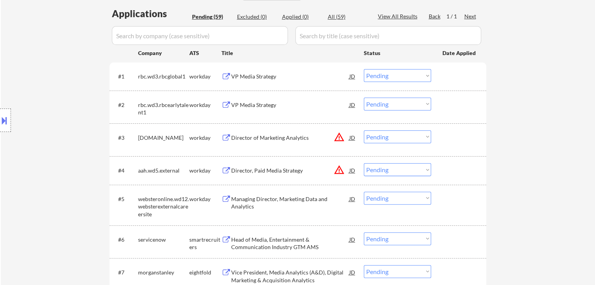
click at [250, 71] on div "VP Media Strategy" at bounding box center [290, 76] width 118 height 14
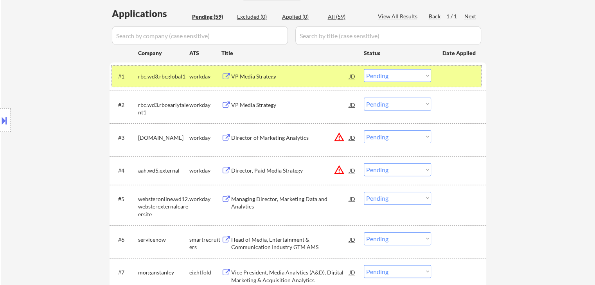
click at [397, 65] on div "#1 rbc.wd3.rbcglobal1 workday VP Media Strategy JD Choose an option... Pending …" at bounding box center [297, 77] width 376 height 28
click at [397, 75] on select "Choose an option... Pending Applied Excluded (Questions) Excluded (Expired) Exc…" at bounding box center [397, 75] width 67 height 13
click at [364, 69] on select "Choose an option... Pending Applied Excluded (Questions) Excluded (Expired) Exc…" at bounding box center [397, 75] width 67 height 13
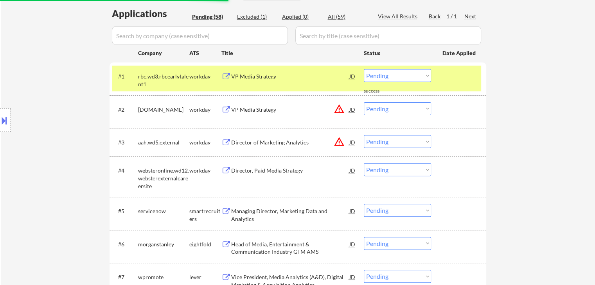
click at [251, 80] on div "VP Media Strategy" at bounding box center [290, 76] width 118 height 14
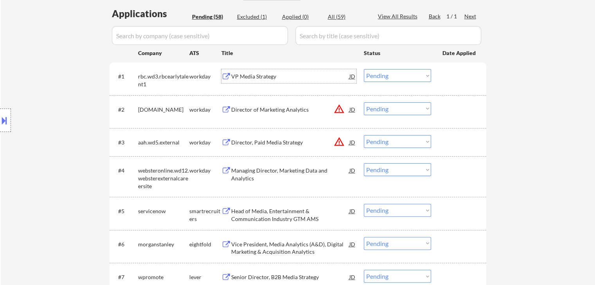
click at [377, 78] on select "Choose an option... Pending Applied Excluded (Questions) Excluded (Expired) Exc…" at bounding box center [397, 75] width 67 height 13
click at [364, 69] on select "Choose an option... Pending Applied Excluded (Questions) Excluded (Expired) Exc…" at bounding box center [397, 75] width 67 height 13
select select ""pending""
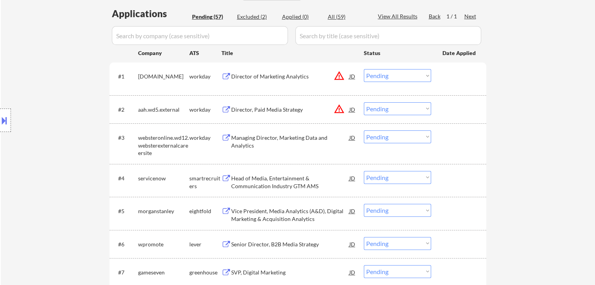
click at [275, 139] on div "Managing Director, Marketing Data and Analytics" at bounding box center [290, 141] width 118 height 15
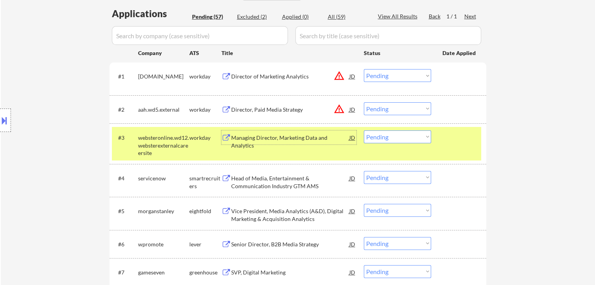
drag, startPoint x: 392, startPoint y: 138, endPoint x: 392, endPoint y: 142, distance: 3.9
click at [392, 138] on select "Choose an option... Pending Applied Excluded (Questions) Excluded (Expired) Exc…" at bounding box center [397, 137] width 67 height 13
click at [364, 131] on select "Choose an option... Pending Applied Excluded (Questions) Excluded (Expired) Exc…" at bounding box center [397, 137] width 67 height 13
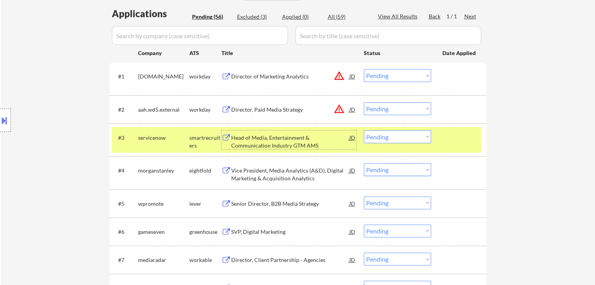
click at [254, 146] on div "Head of Media, Entertainment & Communication Industry GTM AMS" at bounding box center [290, 141] width 118 height 15
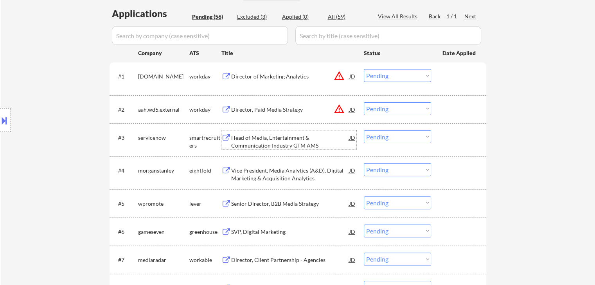
drag, startPoint x: 370, startPoint y: 135, endPoint x: 376, endPoint y: 143, distance: 9.7
click at [371, 137] on select "Choose an option... Pending Applied Excluded (Questions) Excluded (Expired) Exc…" at bounding box center [397, 137] width 67 height 13
click at [364, 131] on select "Choose an option... Pending Applied Excluded (Questions) Excluded (Expired) Exc…" at bounding box center [397, 137] width 67 height 13
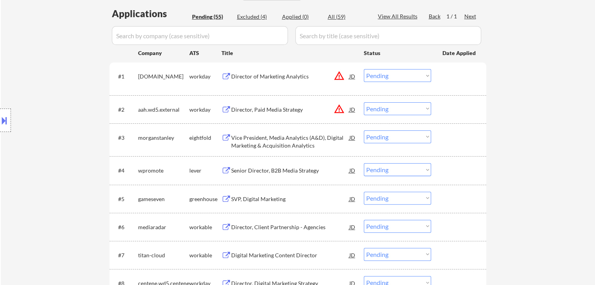
click at [287, 140] on div "Vice President, Media Analytics (A&D), Digital Marketing & Acquisition Analytics" at bounding box center [290, 141] width 118 height 15
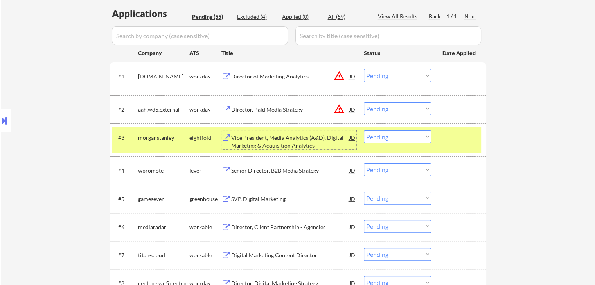
drag, startPoint x: 392, startPoint y: 139, endPoint x: 396, endPoint y: 143, distance: 5.0
click at [392, 139] on select "Choose an option... Pending Applied Excluded (Questions) Excluded (Expired) Exc…" at bounding box center [397, 137] width 67 height 13
click at [364, 131] on select "Choose an option... Pending Applied Excluded (Questions) Excluded (Expired) Exc…" at bounding box center [397, 137] width 67 height 13
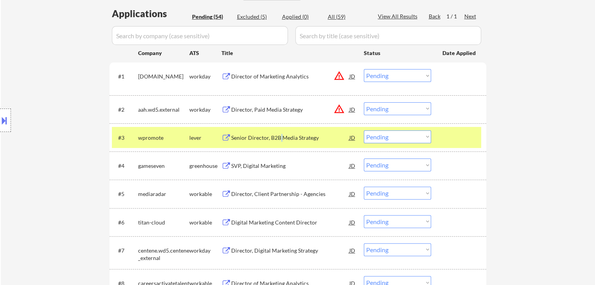
click at [280, 136] on div "Senior Director, B2B Media Strategy" at bounding box center [290, 138] width 118 height 8
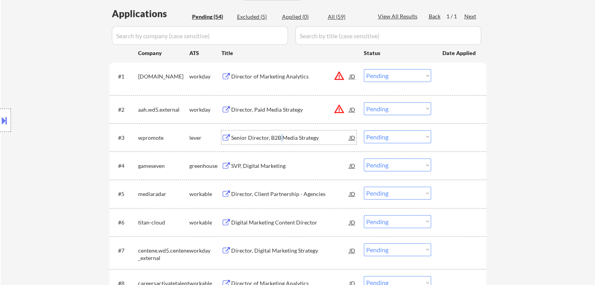
click at [383, 138] on select "Choose an option... Pending Applied Excluded (Questions) Excluded (Expired) Exc…" at bounding box center [397, 137] width 67 height 13
click at [364, 131] on select "Choose an option... Pending Applied Excluded (Questions) Excluded (Expired) Exc…" at bounding box center [397, 137] width 67 height 13
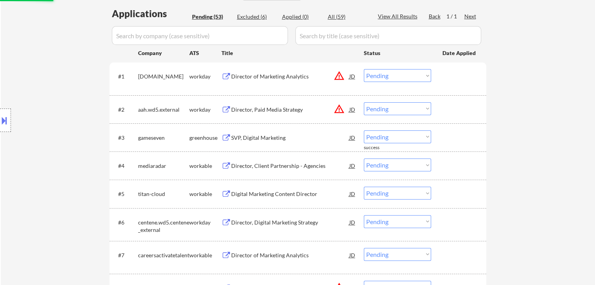
click at [296, 138] on div "SVP, Digital Marketing" at bounding box center [290, 138] width 118 height 8
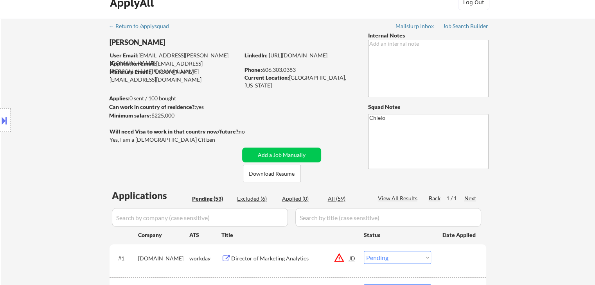
scroll to position [0, 0]
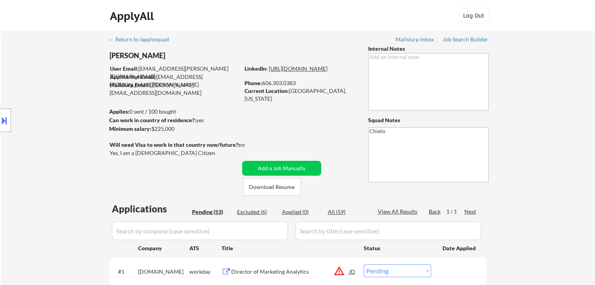
click at [318, 72] on link "[URL][DOMAIN_NAME]" at bounding box center [298, 68] width 59 height 7
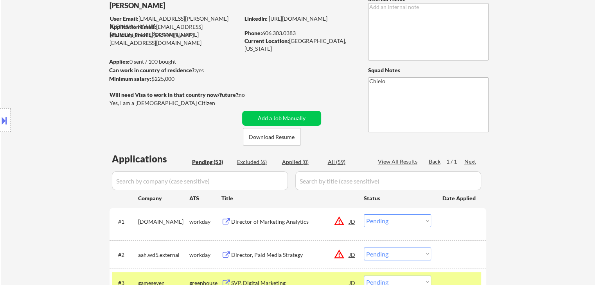
scroll to position [156, 0]
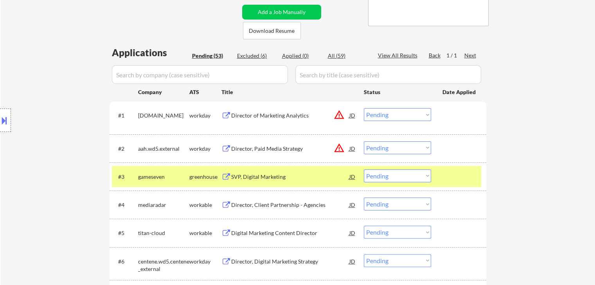
click at [377, 175] on select "Choose an option... Pending Applied Excluded (Questions) Excluded (Expired) Exc…" at bounding box center [397, 176] width 67 height 13
click at [364, 170] on select "Choose an option... Pending Applied Excluded (Questions) Excluded (Expired) Exc…" at bounding box center [397, 176] width 67 height 13
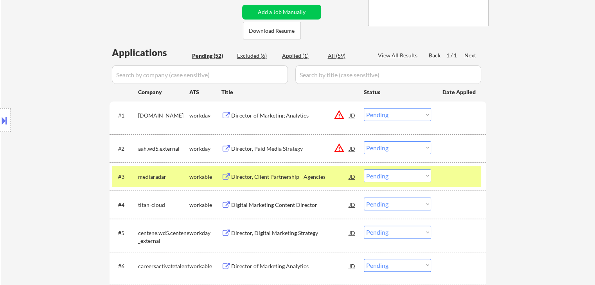
click at [294, 174] on div "Director, Client Partnership - Agencies" at bounding box center [290, 177] width 118 height 8
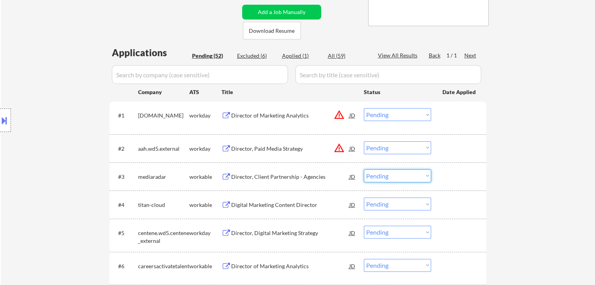
drag, startPoint x: 389, startPoint y: 177, endPoint x: 393, endPoint y: 182, distance: 6.1
click at [392, 180] on select "Choose an option... Pending Applied Excluded (Questions) Excluded (Expired) Exc…" at bounding box center [397, 176] width 67 height 13
click at [364, 170] on select "Choose an option... Pending Applied Excluded (Questions) Excluded (Expired) Exc…" at bounding box center [397, 176] width 67 height 13
drag, startPoint x: 399, startPoint y: 177, endPoint x: 402, endPoint y: 182, distance: 5.4
click at [399, 177] on select "Choose an option... Pending Applied Excluded (Questions) Excluded (Expired) Exc…" at bounding box center [397, 176] width 67 height 13
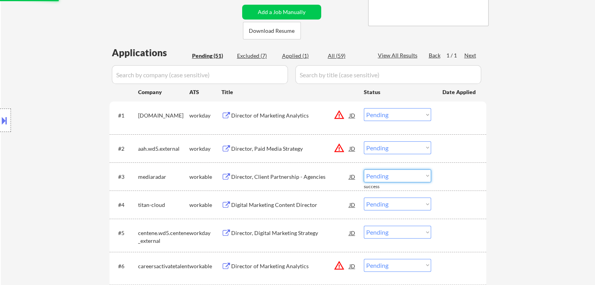
select select ""excluded__expired_""
click at [364, 170] on select "Choose an option... Pending Applied Excluded (Questions) Excluded (Expired) Exc…" at bounding box center [397, 176] width 67 height 13
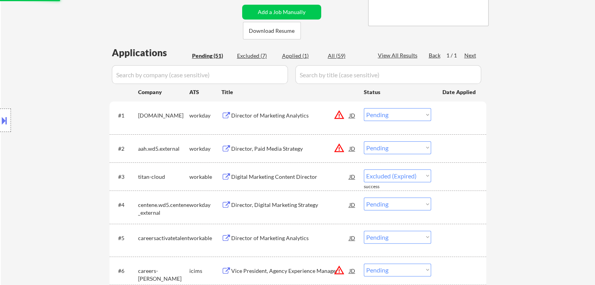
click at [296, 174] on div "Digital Marketing Content Director" at bounding box center [290, 177] width 118 height 8
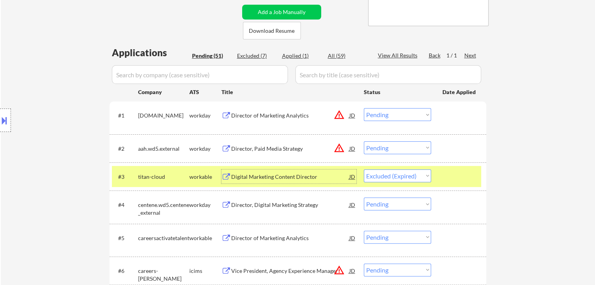
click at [268, 80] on input "input" at bounding box center [200, 74] width 176 height 19
paste input "mediaradar"
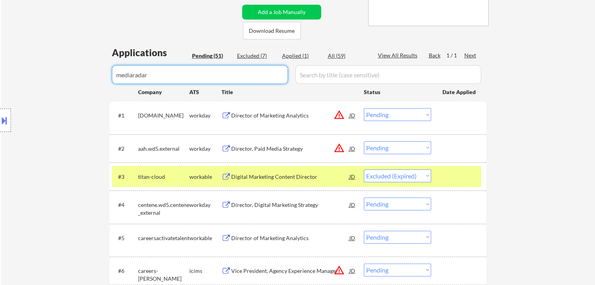
type input "mediaradar"
drag, startPoint x: 333, startPoint y: 54, endPoint x: 337, endPoint y: 66, distance: 12.4
click at [333, 55] on div "All (59)" at bounding box center [347, 56] width 39 height 8
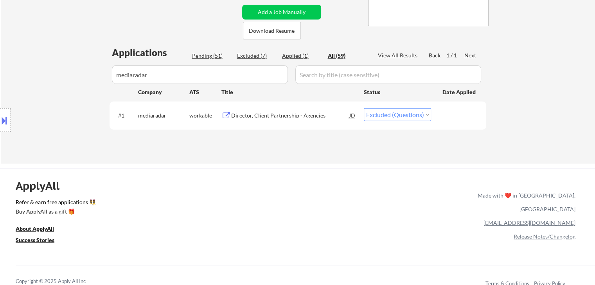
drag, startPoint x: 393, startPoint y: 111, endPoint x: 395, endPoint y: 120, distance: 9.3
click at [393, 112] on select "Choose an option... Pending Applied Excluded (Questions) Excluded (Expired) Exc…" at bounding box center [397, 114] width 67 height 13
select select ""excluded__expired_""
click at [364, 108] on select "Choose an option... Pending Applied Excluded (Questions) Excluded (Expired) Exc…" at bounding box center [397, 114] width 67 height 13
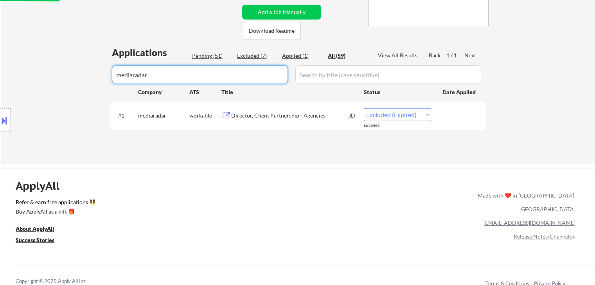
drag, startPoint x: 159, startPoint y: 82, endPoint x: 0, endPoint y: 62, distance: 160.7
select select ""applied""
select select ""excluded__salary_""
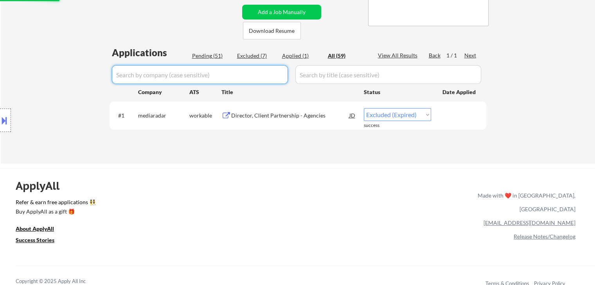
select select ""excluded__expired_""
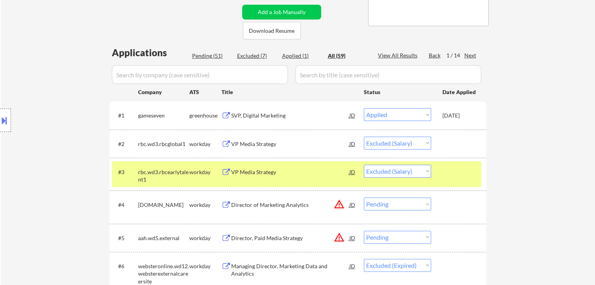
click at [258, 56] on div "Excluded (7)" at bounding box center [256, 56] width 39 height 8
select select ""excluded__salary_""
select select ""excluded__expired_""
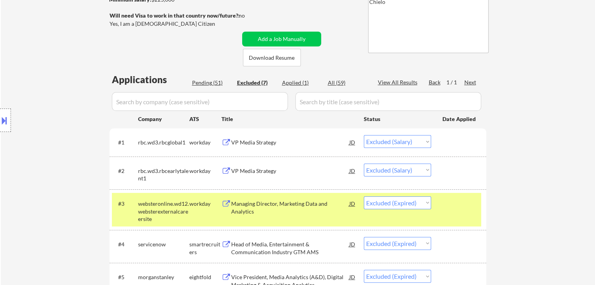
scroll to position [117, 0]
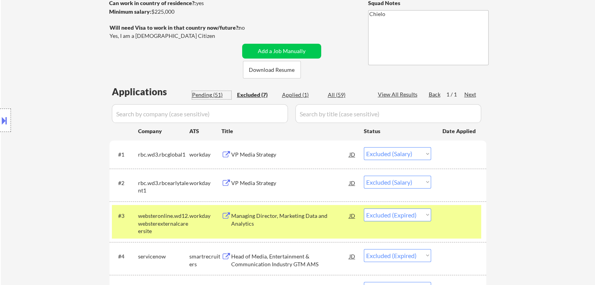
drag, startPoint x: 207, startPoint y: 96, endPoint x: 275, endPoint y: 141, distance: 81.9
click at [207, 96] on div "Pending (51)" at bounding box center [211, 95] width 39 height 8
select select ""pending""
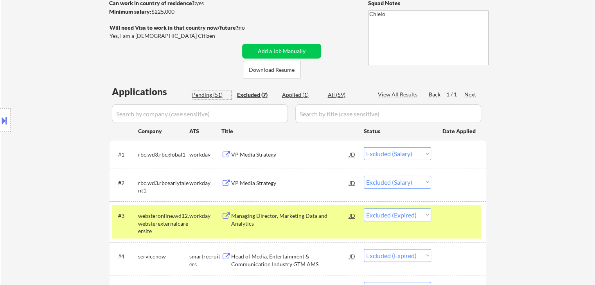
select select ""pending""
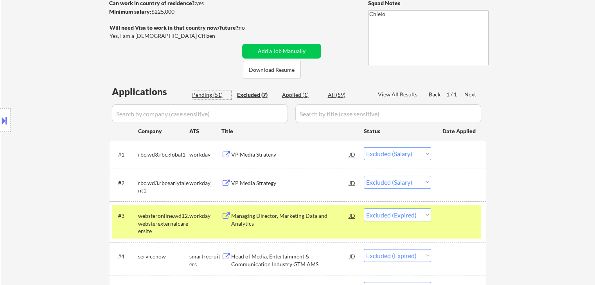
select select ""pending""
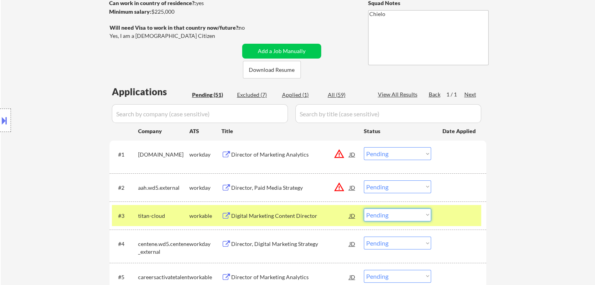
drag, startPoint x: 380, startPoint y: 213, endPoint x: 392, endPoint y: 215, distance: 11.8
click at [380, 213] on select "Choose an option... Pending Applied Excluded (Questions) Excluded (Expired) Exc…" at bounding box center [397, 215] width 67 height 13
click at [364, 209] on select "Choose an option... Pending Applied Excluded (Questions) Excluded (Expired) Exc…" at bounding box center [397, 215] width 67 height 13
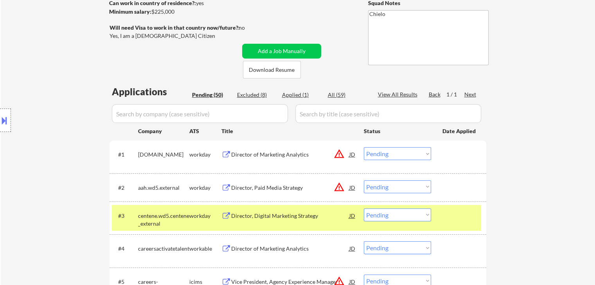
click at [256, 218] on div "Director, Digital Marketing Strategy" at bounding box center [290, 216] width 118 height 8
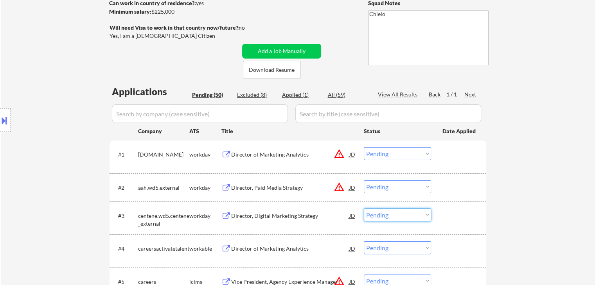
drag, startPoint x: 397, startPoint y: 217, endPoint x: 407, endPoint y: 219, distance: 9.8
click at [397, 217] on select "Choose an option... Pending Applied Excluded (Questions) Excluded (Expired) Exc…" at bounding box center [397, 215] width 67 height 13
click at [364, 209] on select "Choose an option... Pending Applied Excluded (Questions) Excluded (Expired) Exc…" at bounding box center [397, 215] width 67 height 13
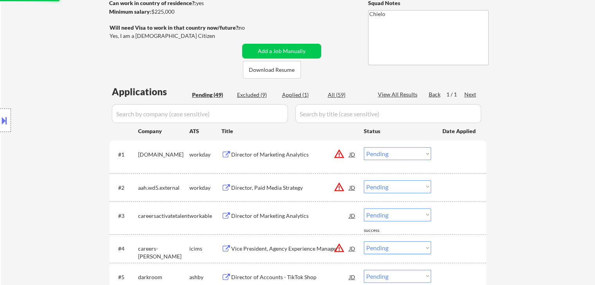
click at [281, 215] on div "Director of Marketing Analytics" at bounding box center [290, 216] width 118 height 8
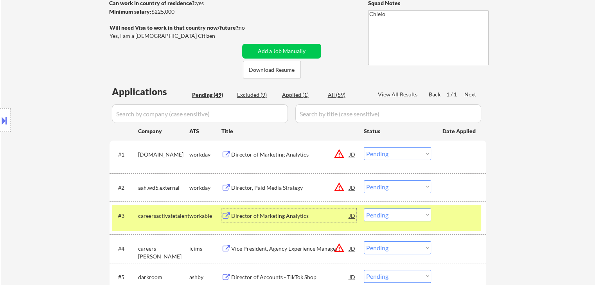
click at [419, 213] on select "Choose an option... Pending Applied Excluded (Questions) Excluded (Expired) Exc…" at bounding box center [397, 215] width 67 height 13
click at [364, 209] on select "Choose an option... Pending Applied Excluded (Questions) Excluded (Expired) Exc…" at bounding box center [397, 215] width 67 height 13
select select ""pending""
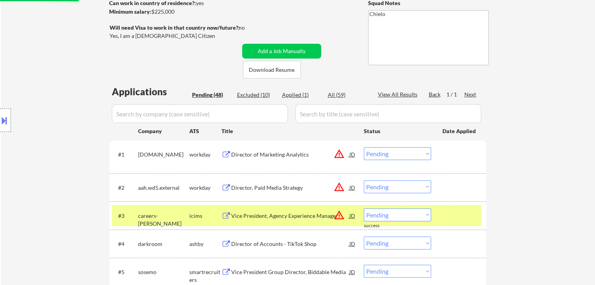
click at [199, 219] on div "icims" at bounding box center [205, 216] width 32 height 8
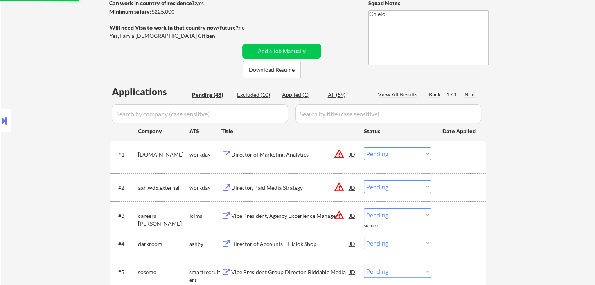
scroll to position [235, 0]
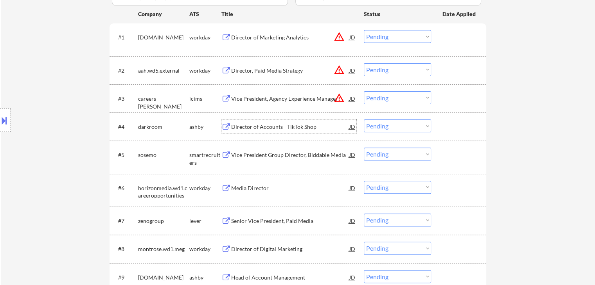
click at [301, 131] on div "Director of Accounts - TikTok Shop" at bounding box center [290, 127] width 118 height 14
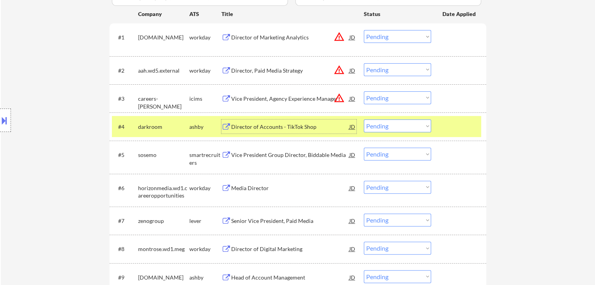
drag, startPoint x: 386, startPoint y: 126, endPoint x: 394, endPoint y: 132, distance: 9.8
click at [391, 130] on select "Choose an option... Pending Applied Excluded (Questions) Excluded (Expired) Exc…" at bounding box center [397, 126] width 67 height 13
click at [364, 120] on select "Choose an option... Pending Applied Excluded (Questions) Excluded (Expired) Exc…" at bounding box center [397, 126] width 67 height 13
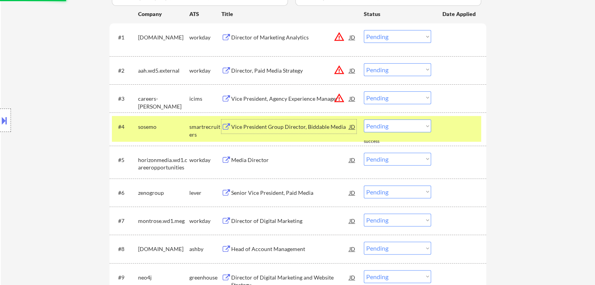
click at [251, 129] on div "Vice President Group Director, Biddable Media" at bounding box center [290, 127] width 118 height 8
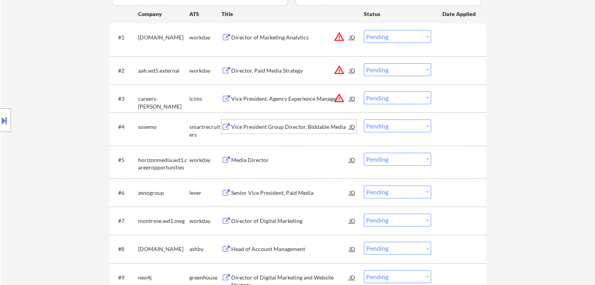
click at [377, 129] on select "Choose an option... Pending Applied Excluded (Questions) Excluded (Expired) Exc…" at bounding box center [397, 126] width 67 height 13
click at [364, 120] on select "Choose an option... Pending Applied Excluded (Questions) Excluded (Expired) Exc…" at bounding box center [397, 126] width 67 height 13
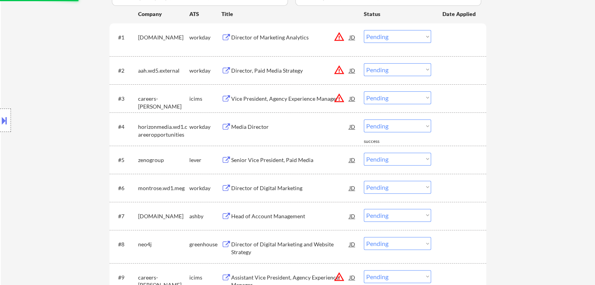
click at [264, 126] on div "Media Director" at bounding box center [290, 127] width 118 height 8
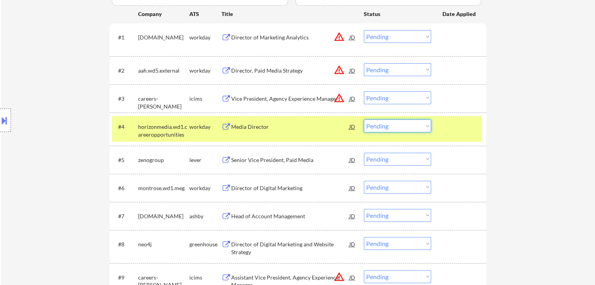
click at [381, 125] on select "Choose an option... Pending Applied Excluded (Questions) Excluded (Expired) Exc…" at bounding box center [397, 126] width 67 height 13
click at [364, 120] on select "Choose an option... Pending Applied Excluded (Questions) Excluded (Expired) Exc…" at bounding box center [397, 126] width 67 height 13
select select ""pending""
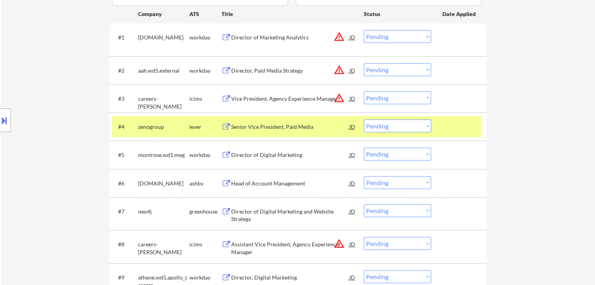
click at [296, 123] on div "Senior Vice President, Paid Media" at bounding box center [290, 127] width 118 height 8
